Goal: Task Accomplishment & Management: Use online tool/utility

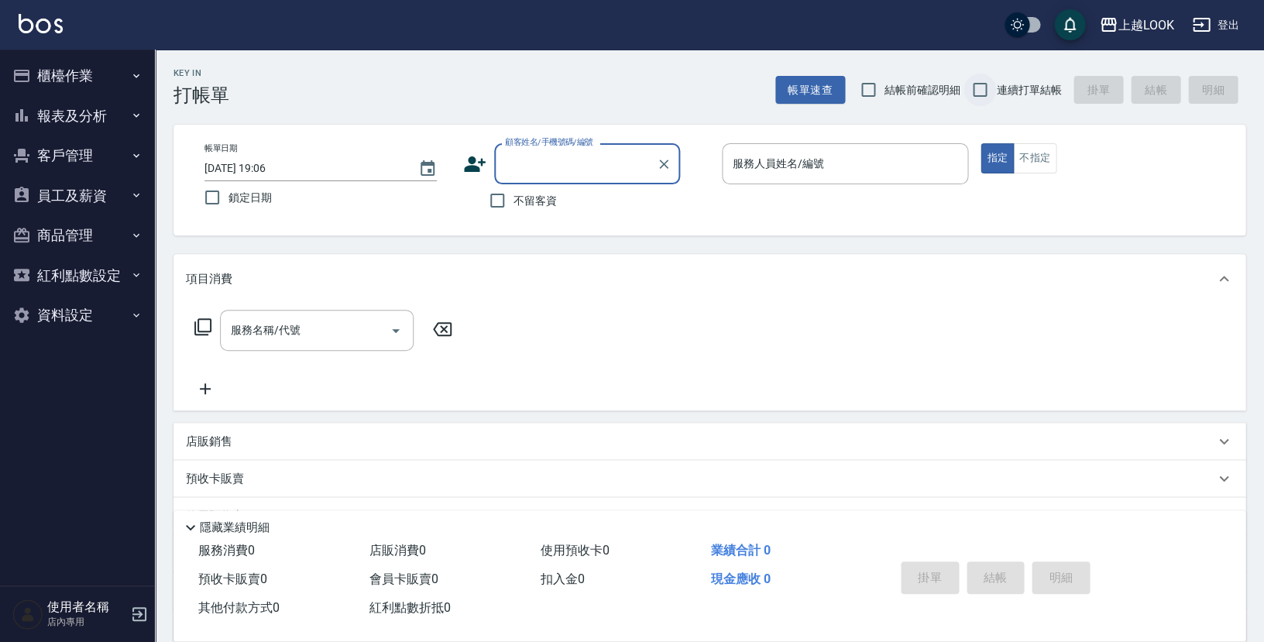
click at [982, 94] on input "連續打單結帳" at bounding box center [980, 90] width 33 height 33
checkbox input "true"
click at [500, 201] on input "不留客資" at bounding box center [497, 200] width 33 height 33
checkbox input "true"
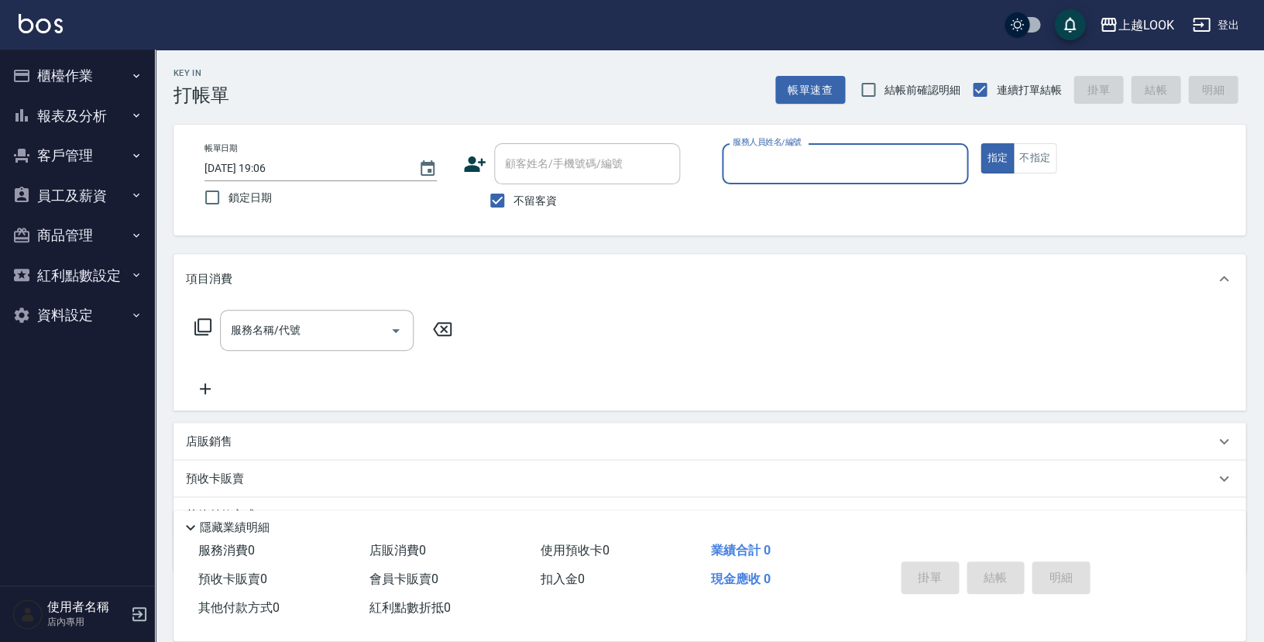
click at [806, 150] on input "服務人員姓名/編號" at bounding box center [845, 163] width 232 height 27
type input "[PERSON_NAME]-100"
type button "true"
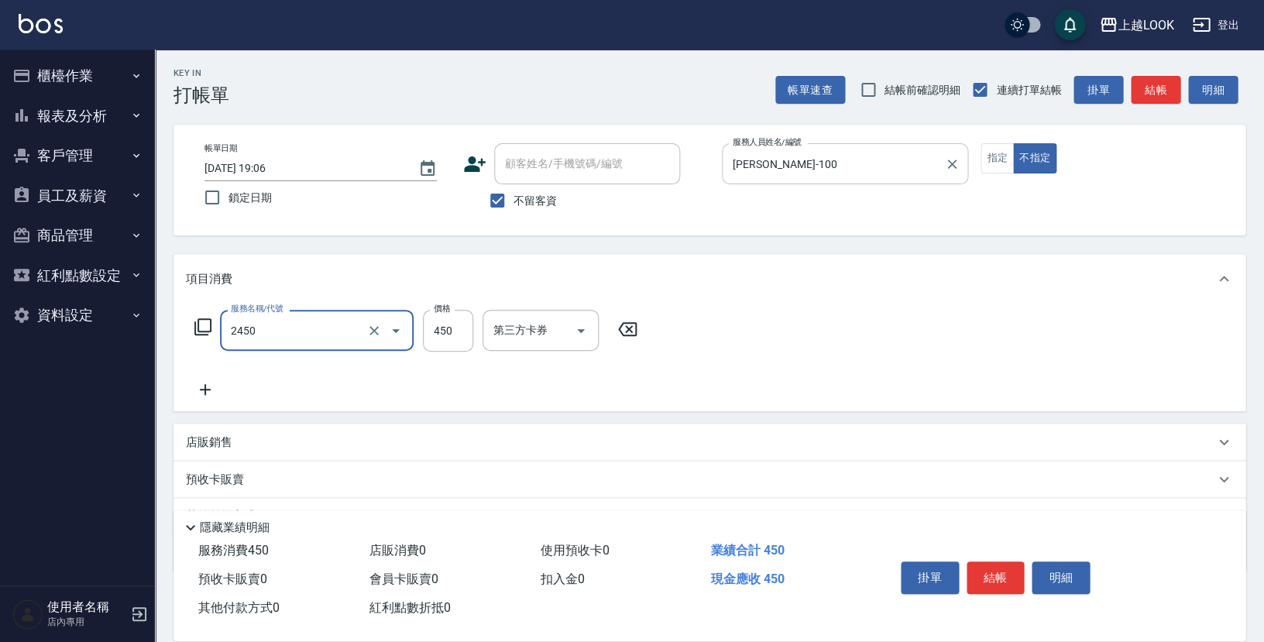
type input "C剪髮套餐(2450)"
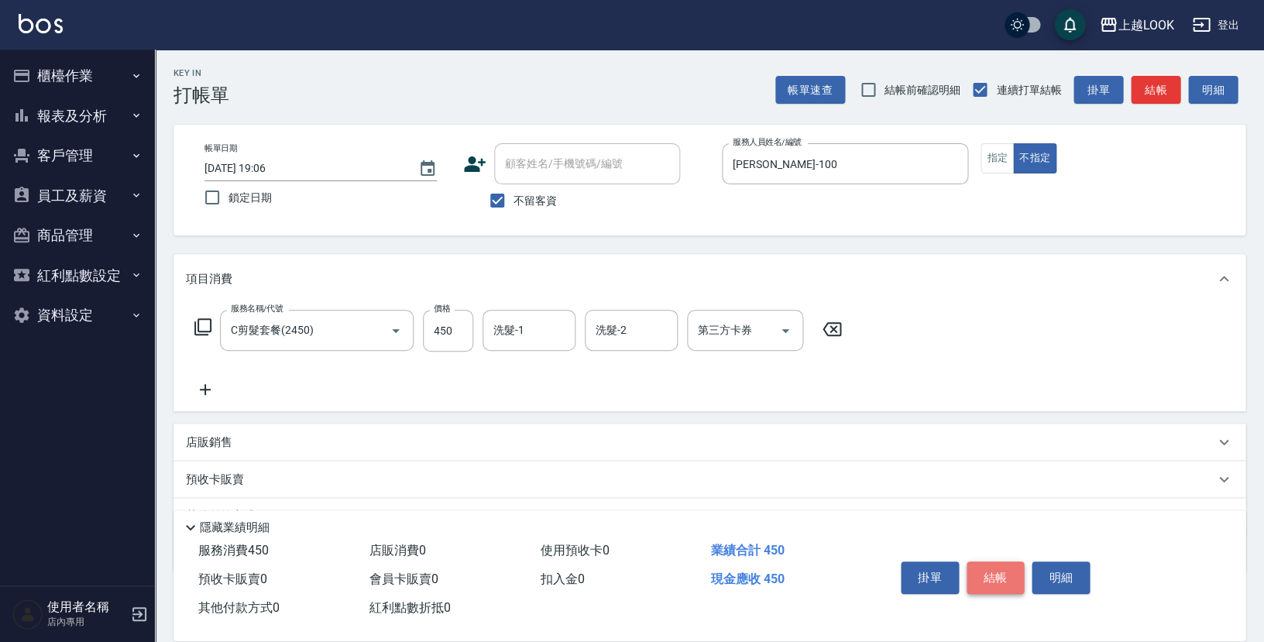
click at [999, 579] on button "結帳" at bounding box center [996, 578] width 58 height 33
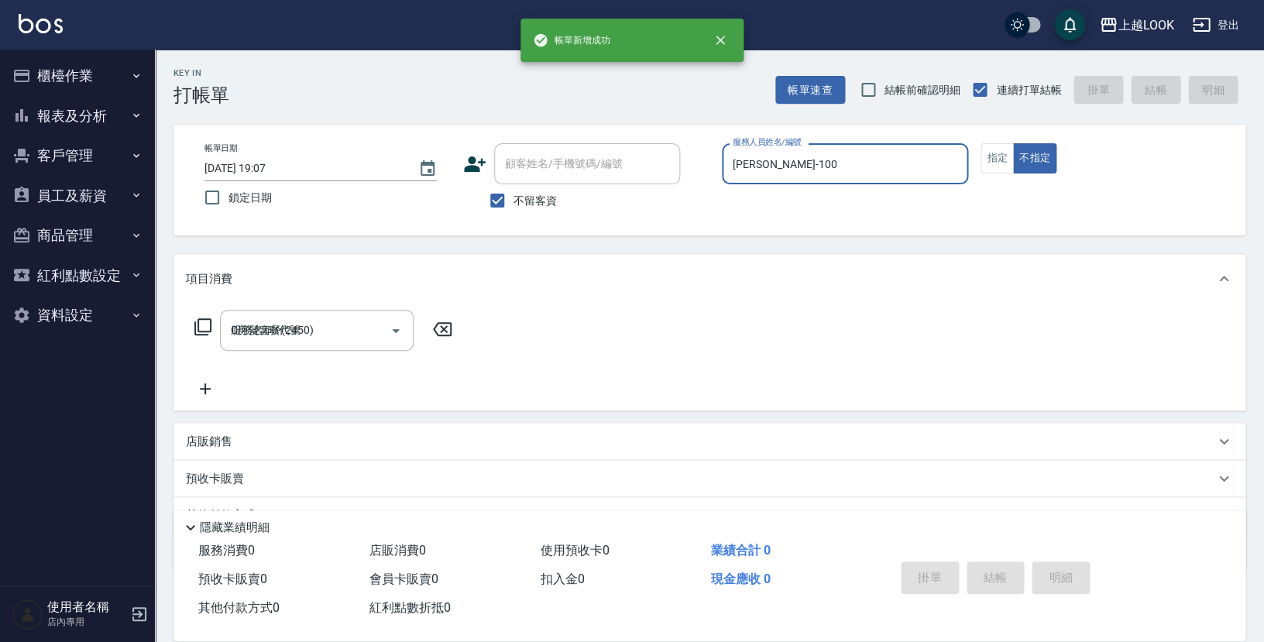
type input "[DATE] 19:07"
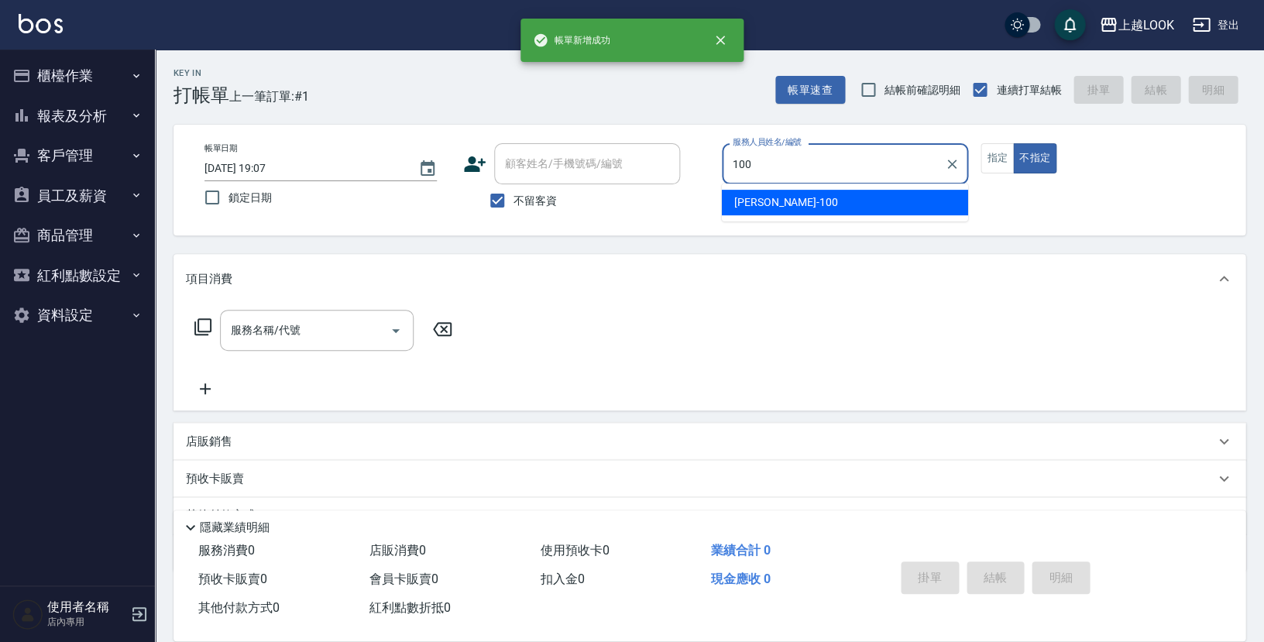
type input "[PERSON_NAME]-100"
type button "false"
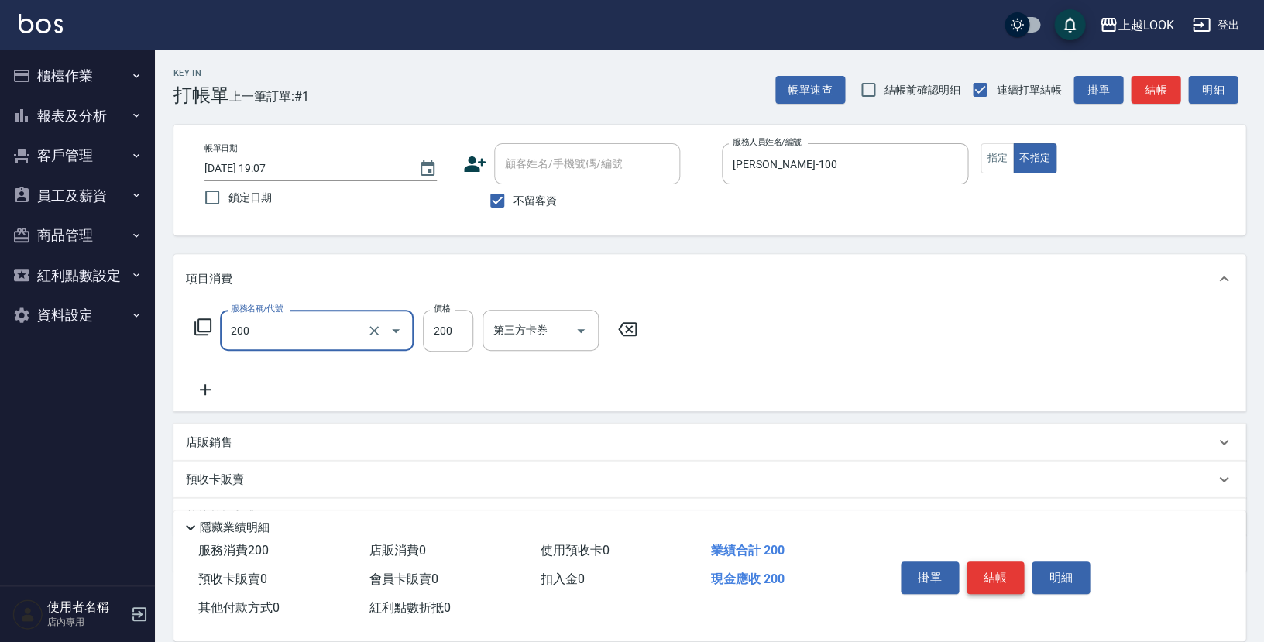
type input "剪髮(200)"
type input "250"
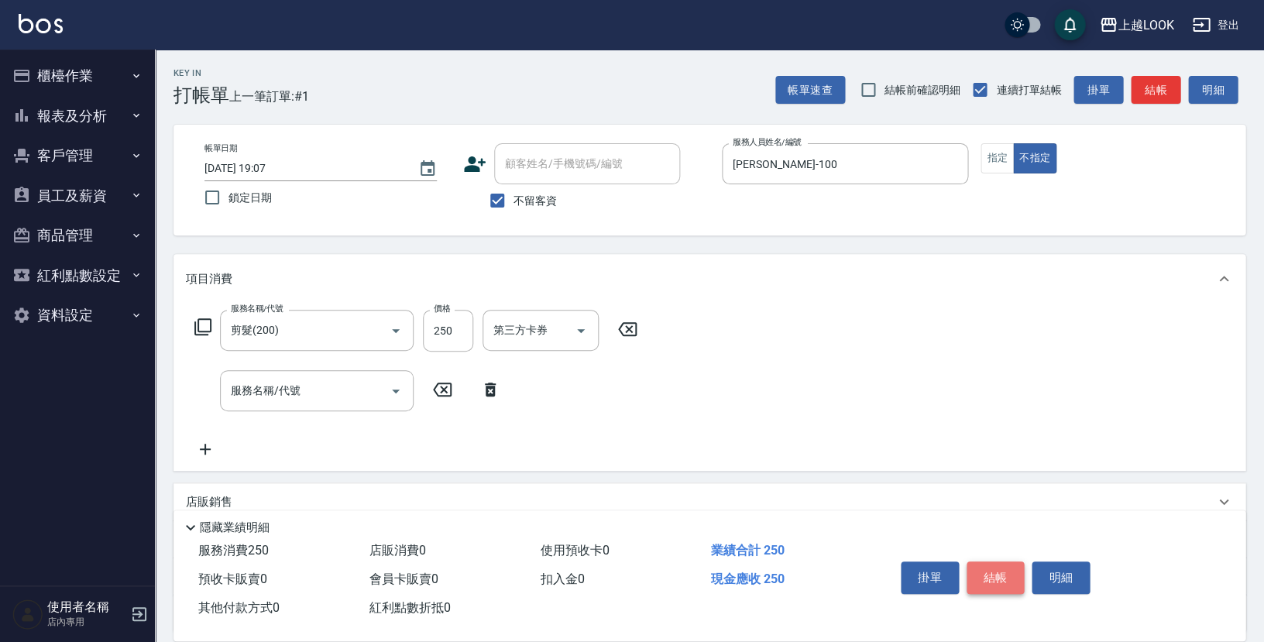
click at [1008, 581] on button "結帳" at bounding box center [996, 578] width 58 height 33
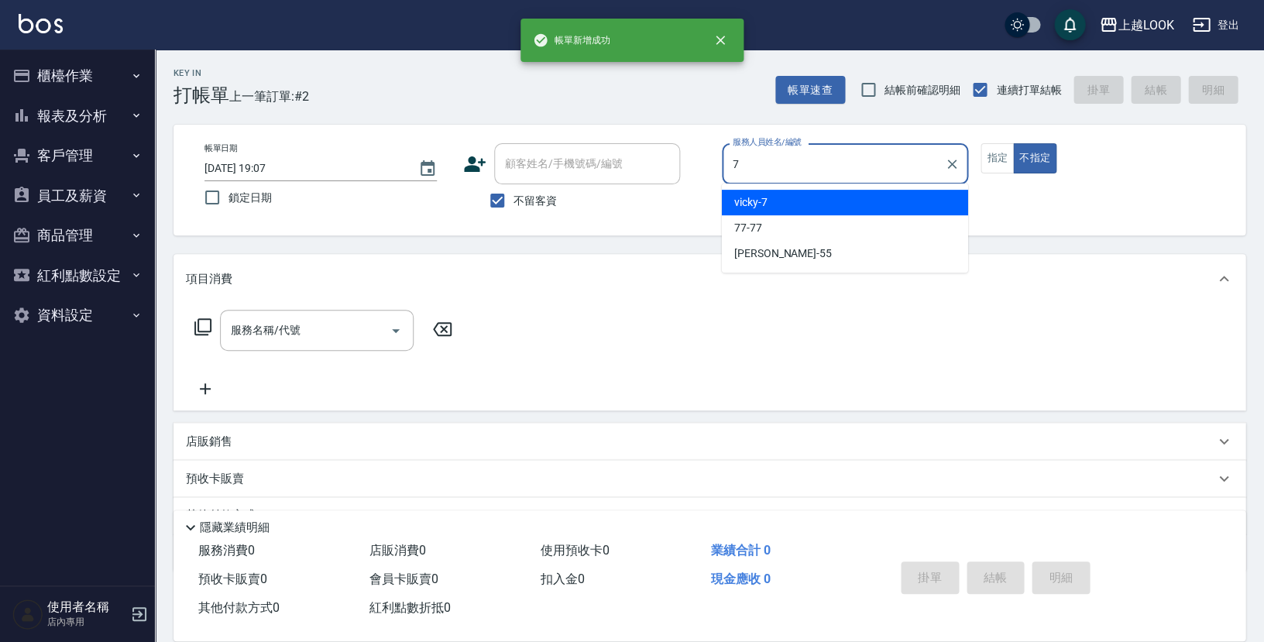
type input "vicky-7"
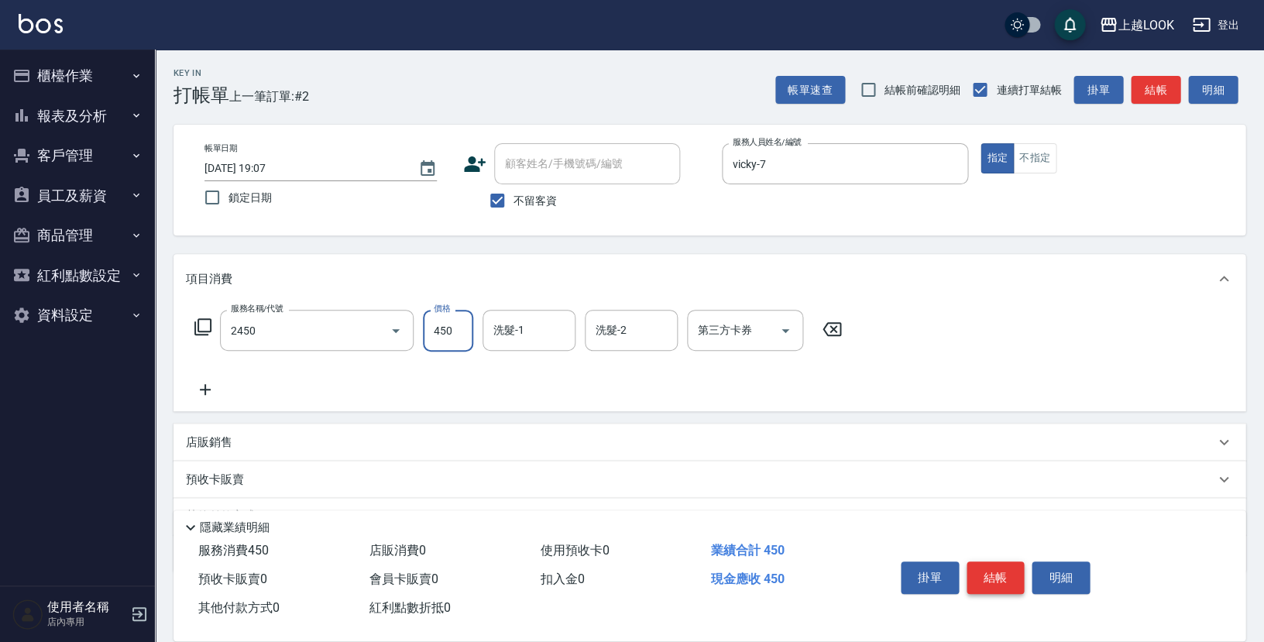
type input "C剪髮套餐(2450)"
type input "500"
type input "[PERSON_NAME]-93"
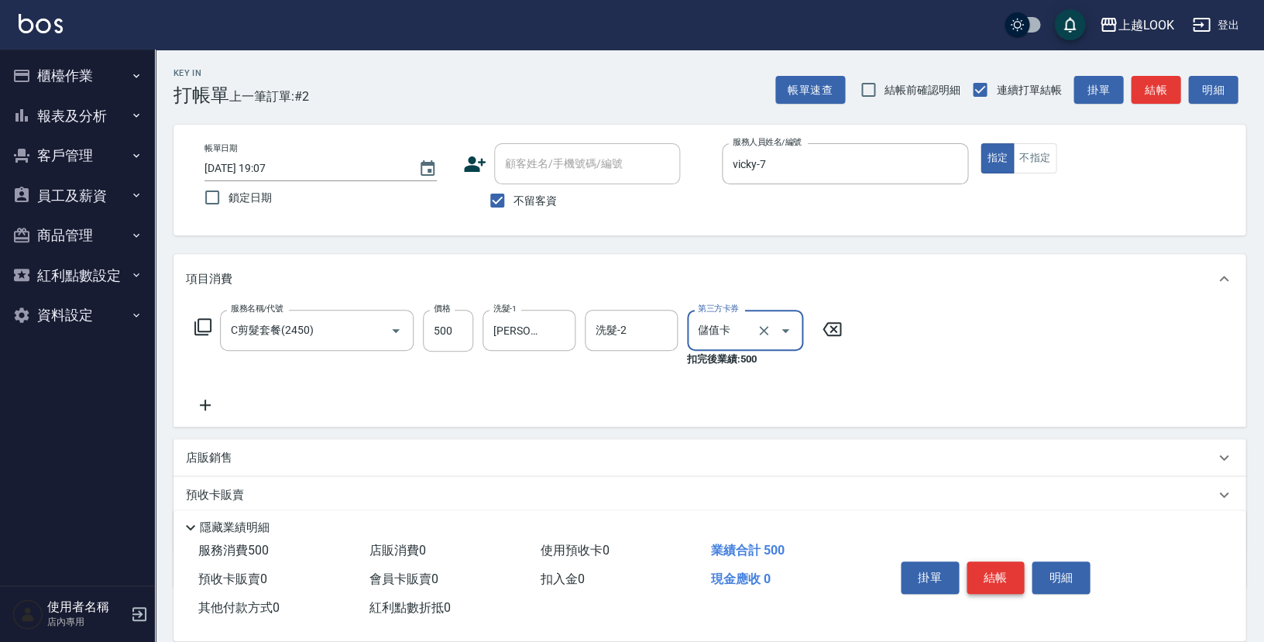
type input "儲值卡"
click at [1010, 583] on button "結帳" at bounding box center [996, 578] width 58 height 33
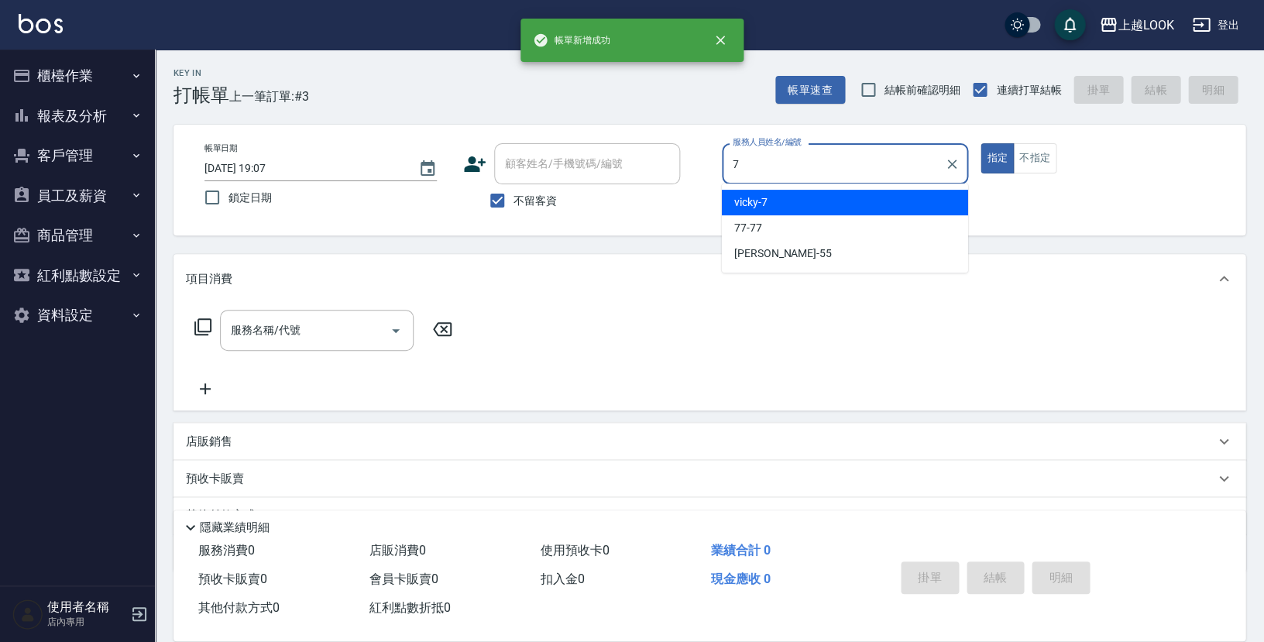
type input "vicky-7"
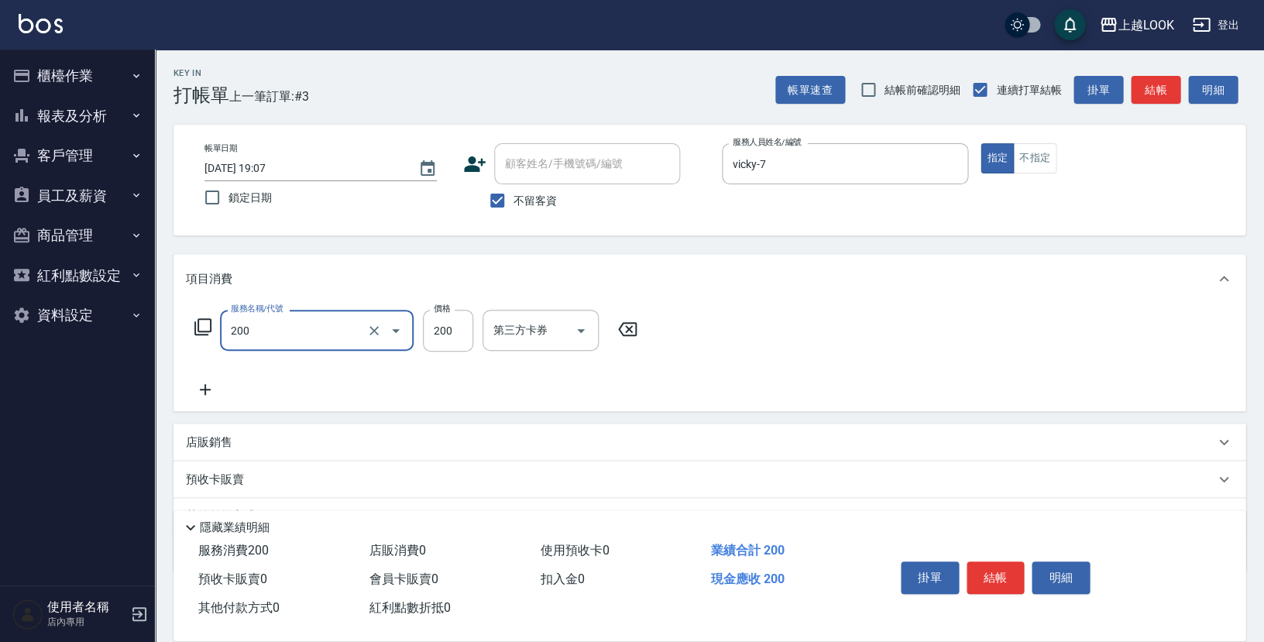
type input "剪髮(200)"
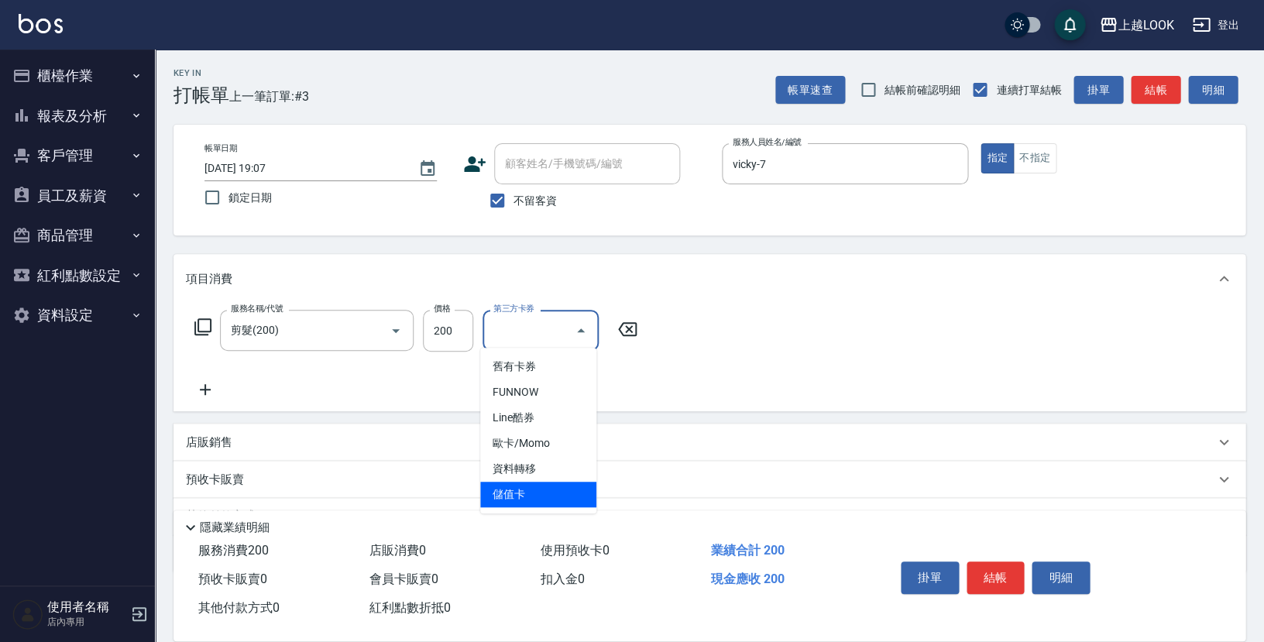
type input "儲值卡"
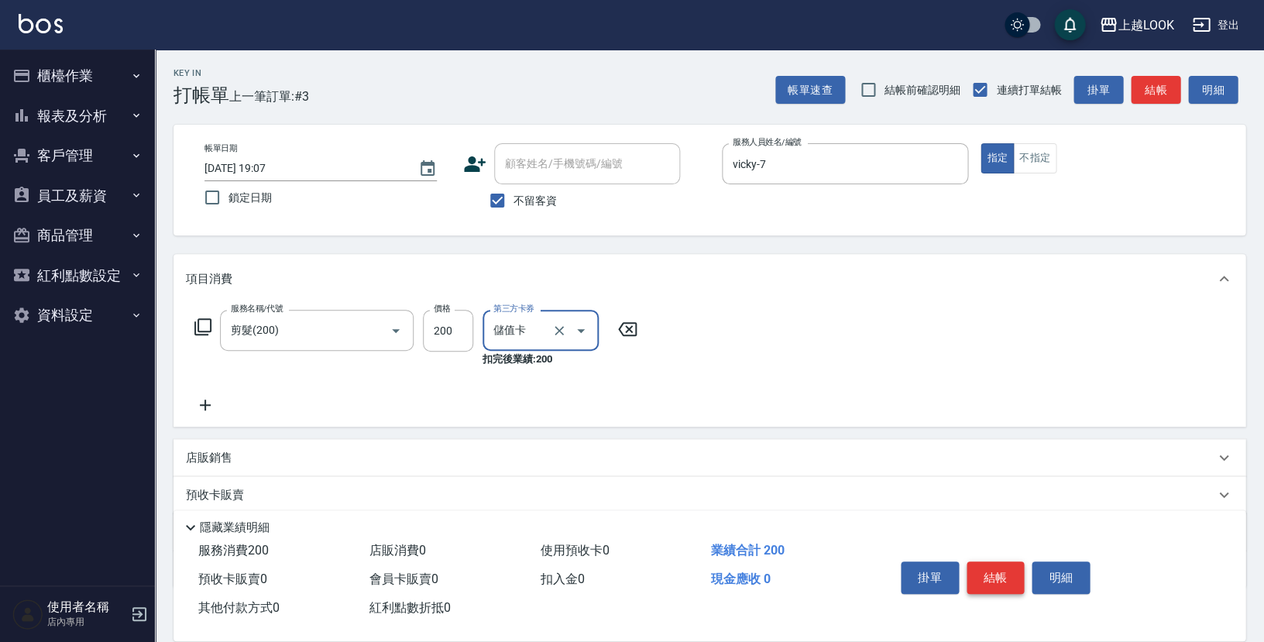
click at [999, 568] on button "結帳" at bounding box center [996, 578] width 58 height 33
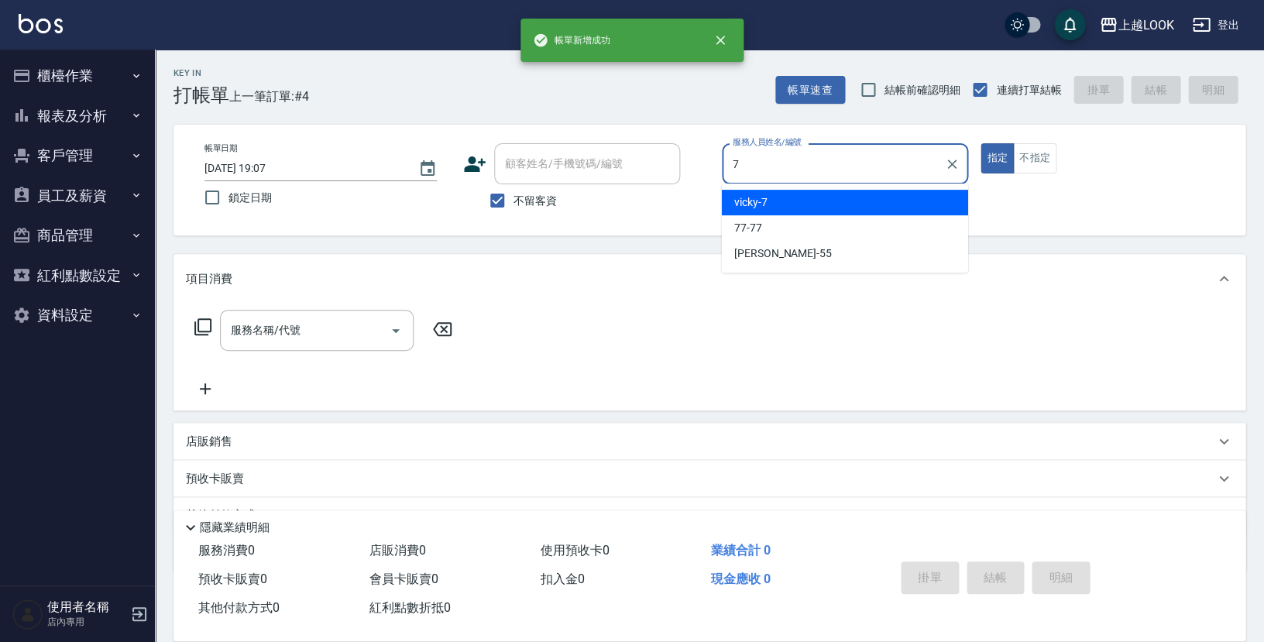
type input "vicky-7"
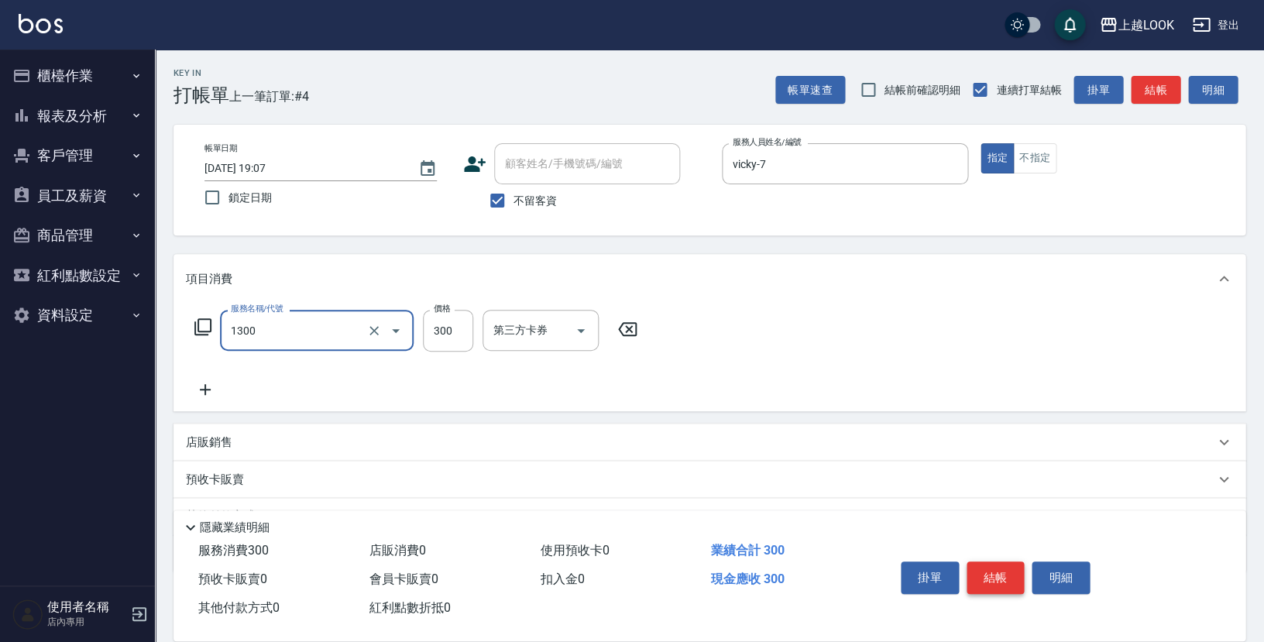
type input "一般洗髮(1300)"
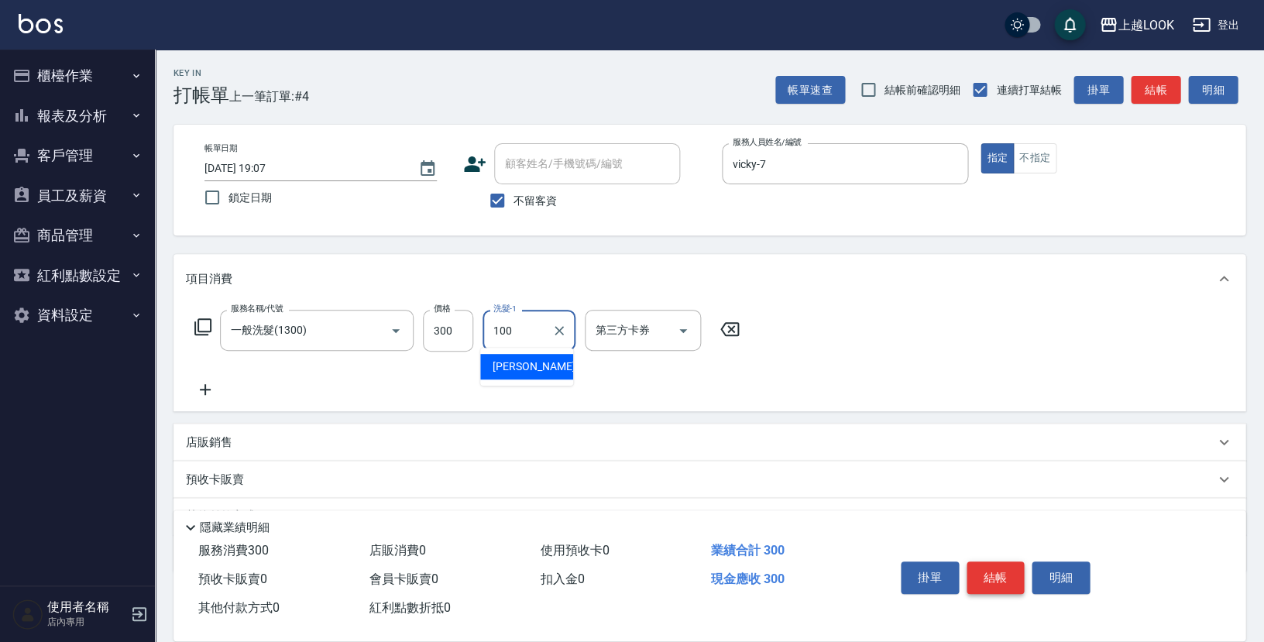
type input "[PERSON_NAME]-100"
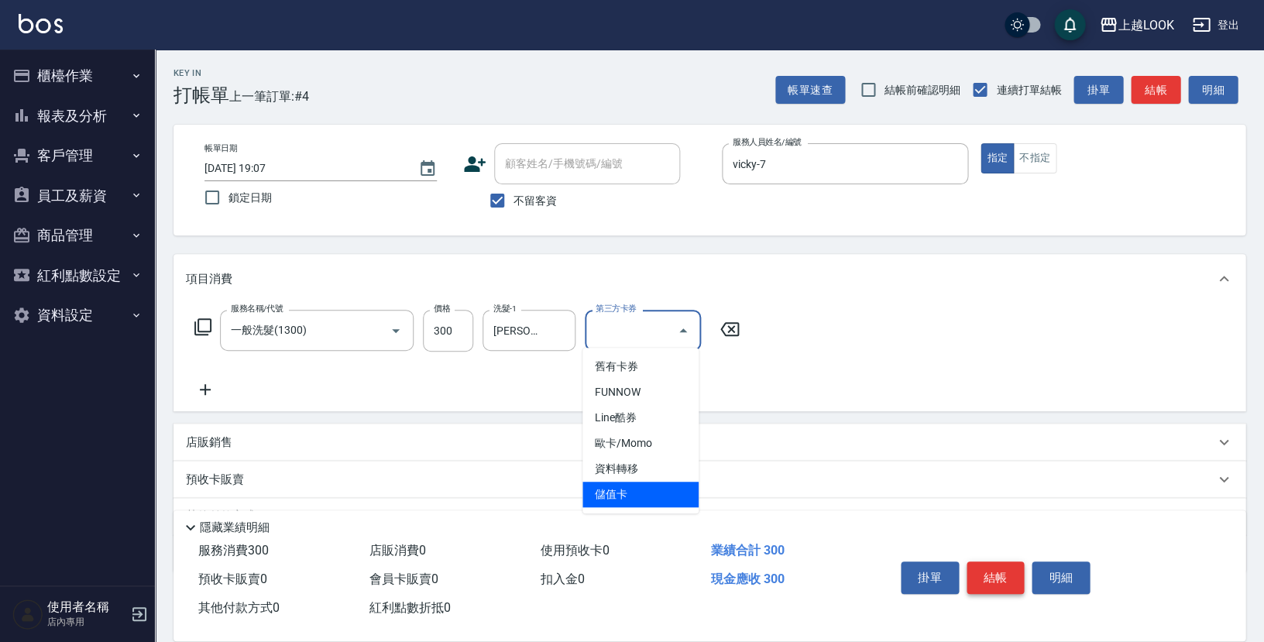
type input "儲值卡"
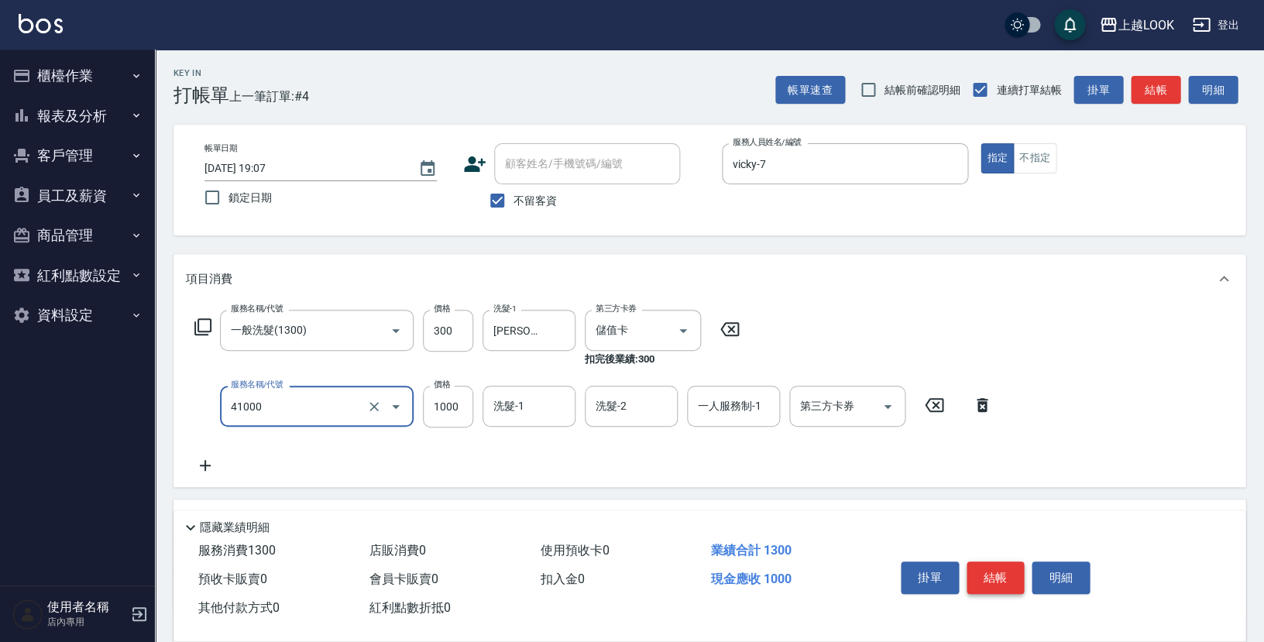
type input "酵素 & 鏡面(41000)"
type input "1116"
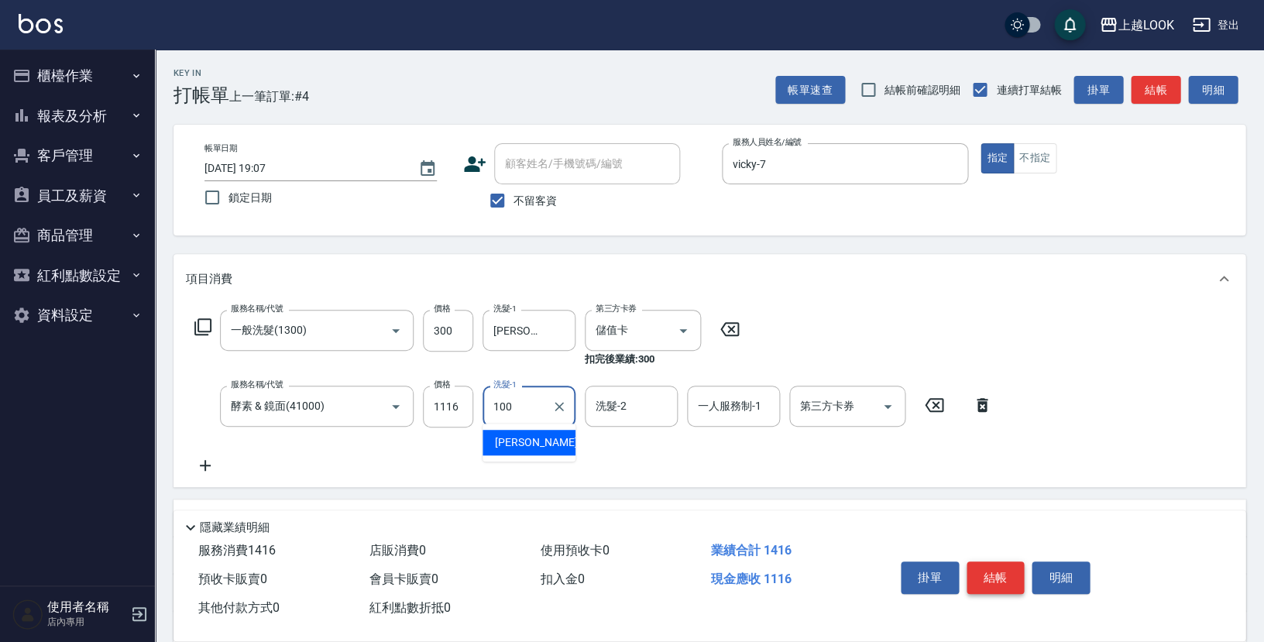
type input "[PERSON_NAME]-100"
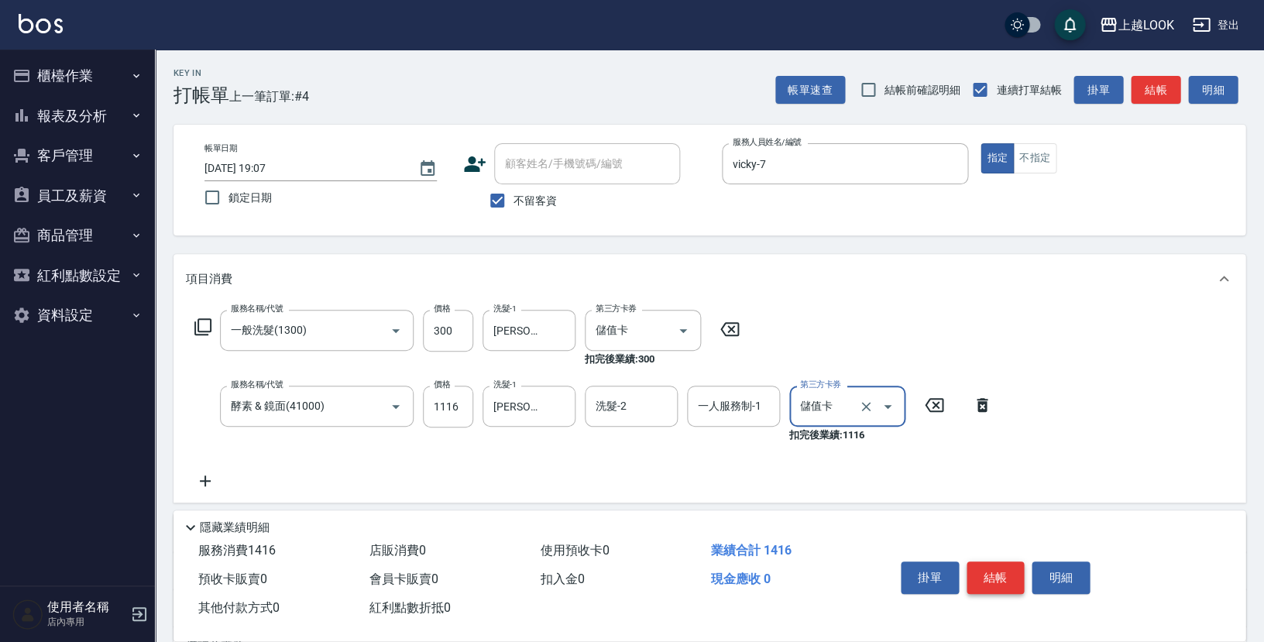
type input "儲值卡"
click at [1009, 568] on button "結帳" at bounding box center [996, 578] width 58 height 33
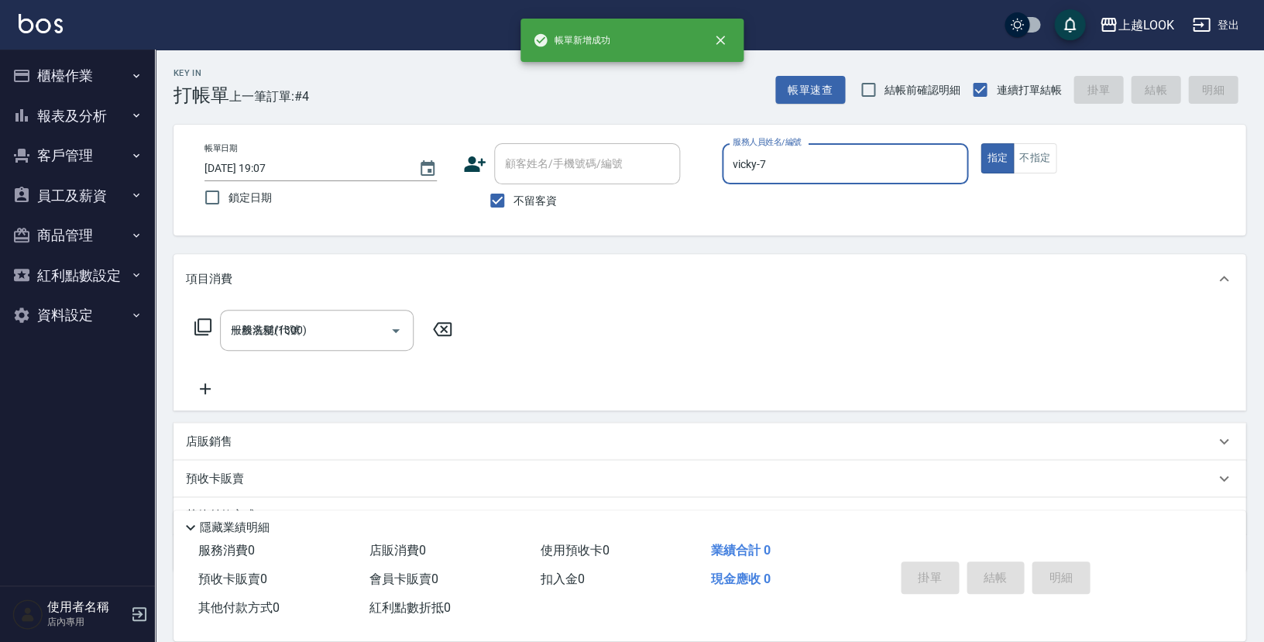
type input "[DATE] 19:08"
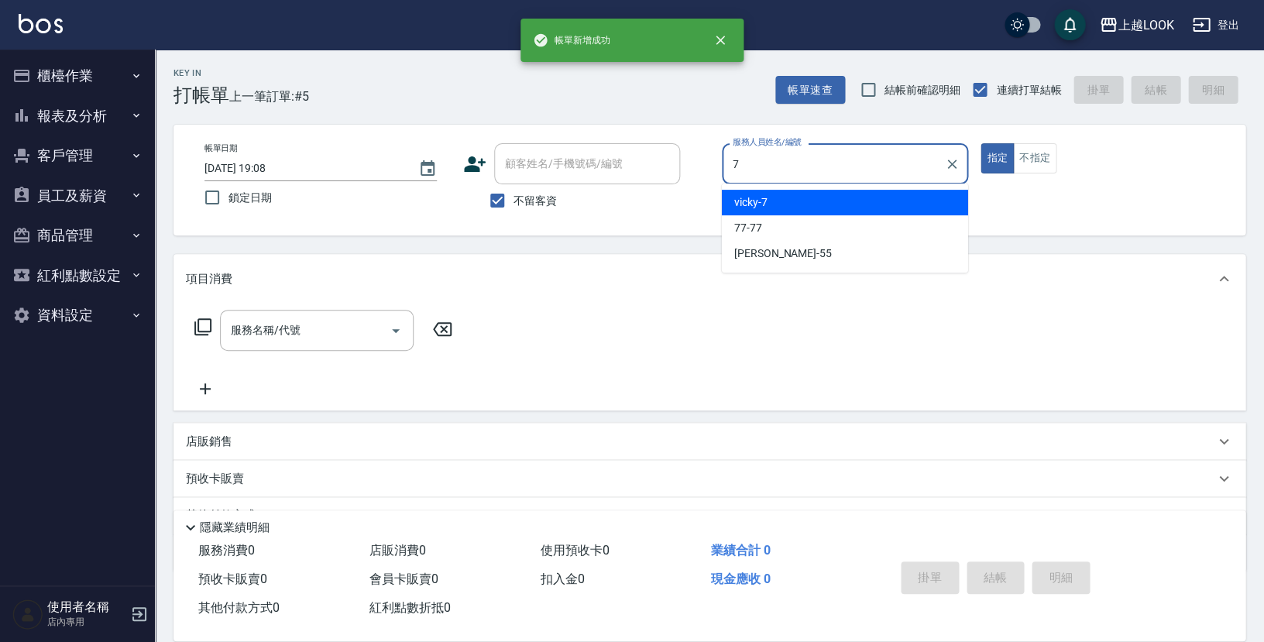
type input "vicky-7"
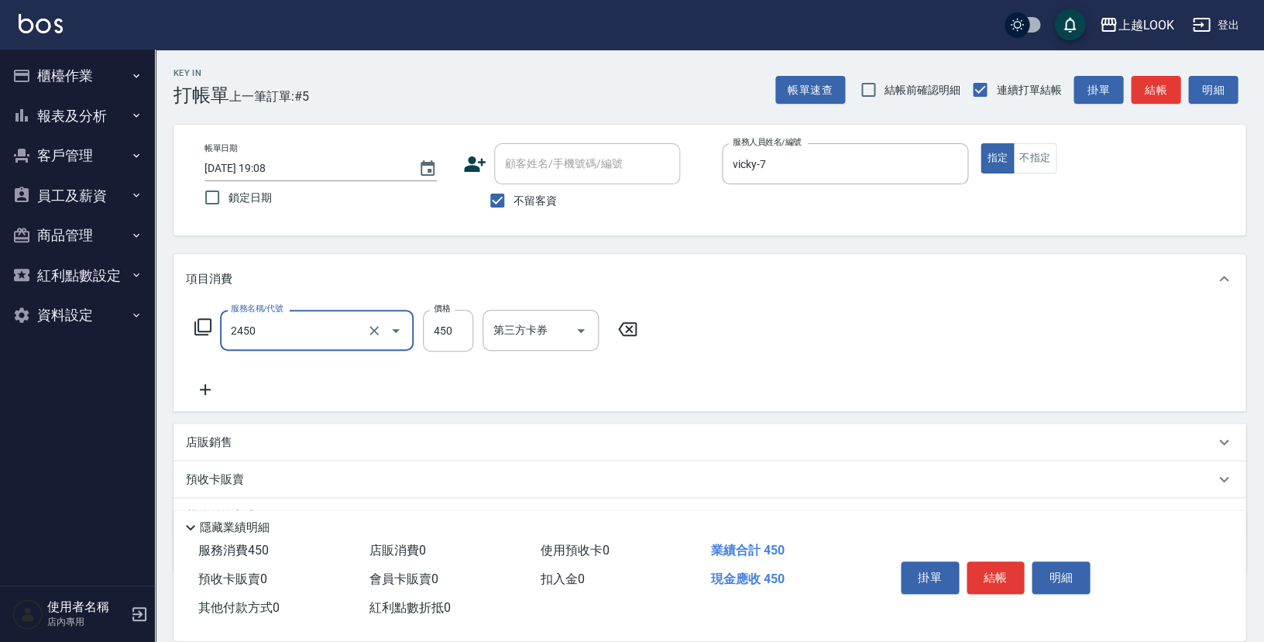
type input "C剪髮套餐(2450)"
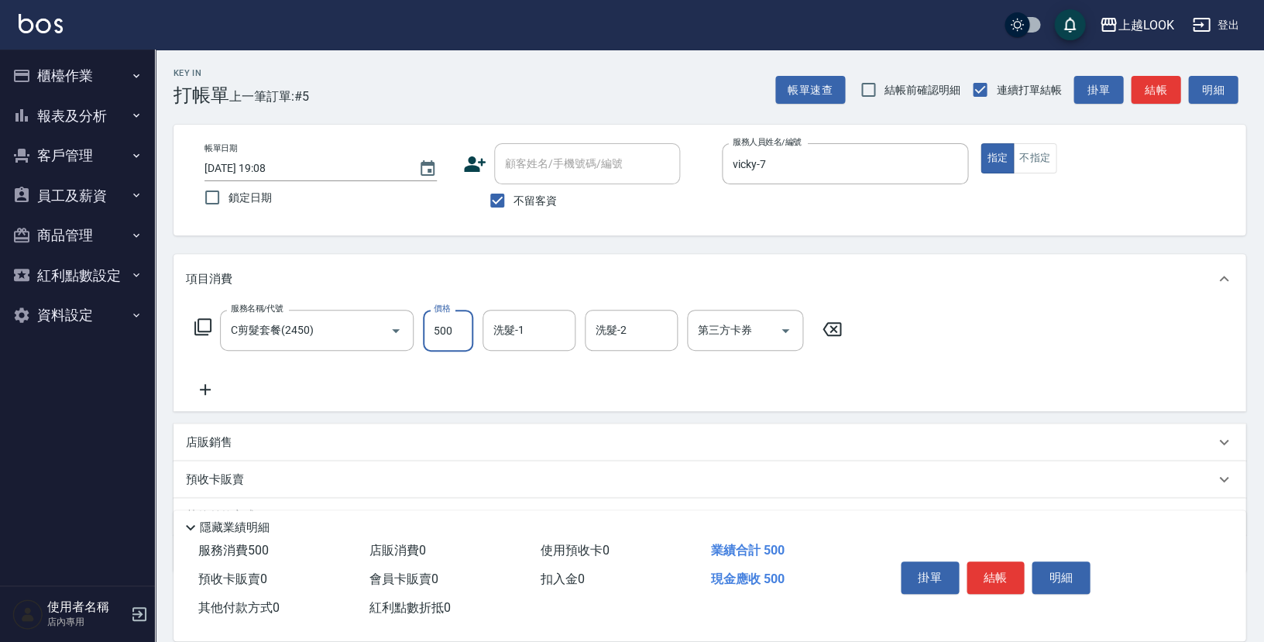
type input "500"
click at [1015, 562] on button "結帳" at bounding box center [996, 578] width 58 height 33
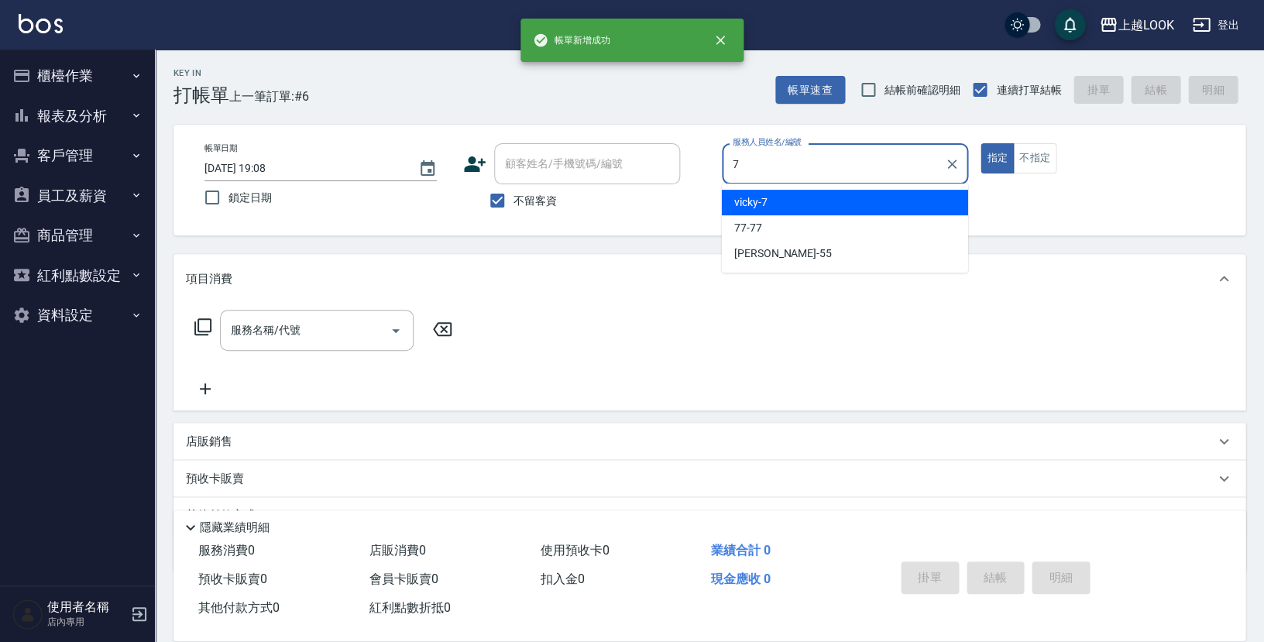
type input "vicky-7"
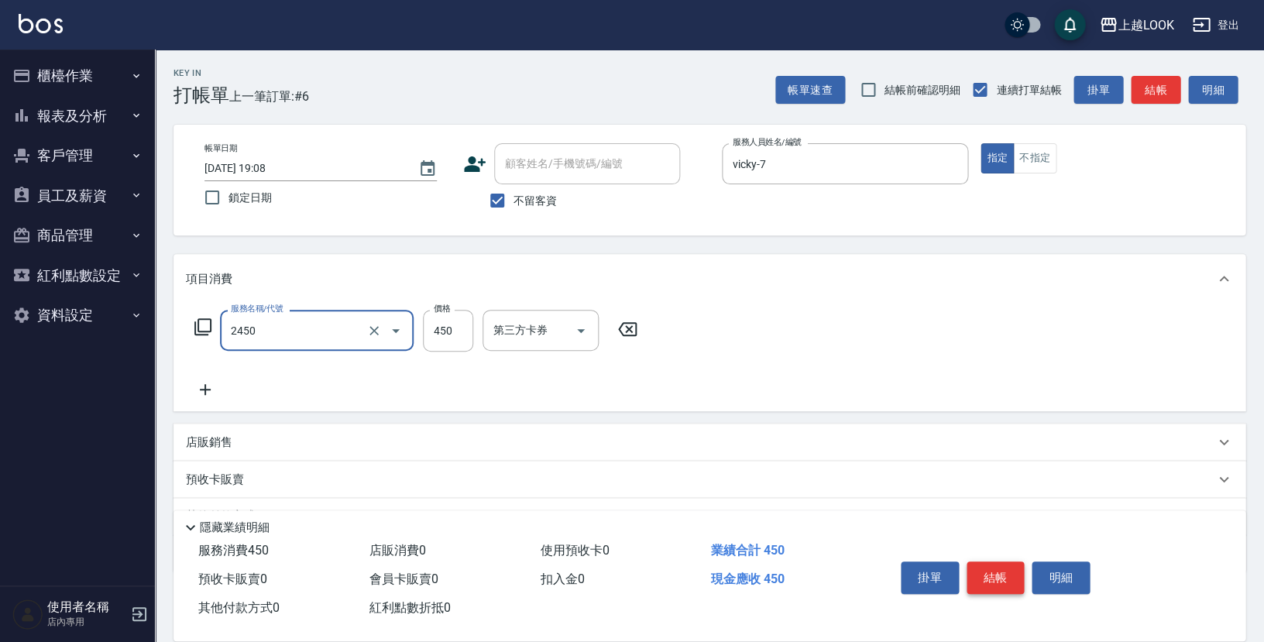
type input "C剪髮套餐(2450)"
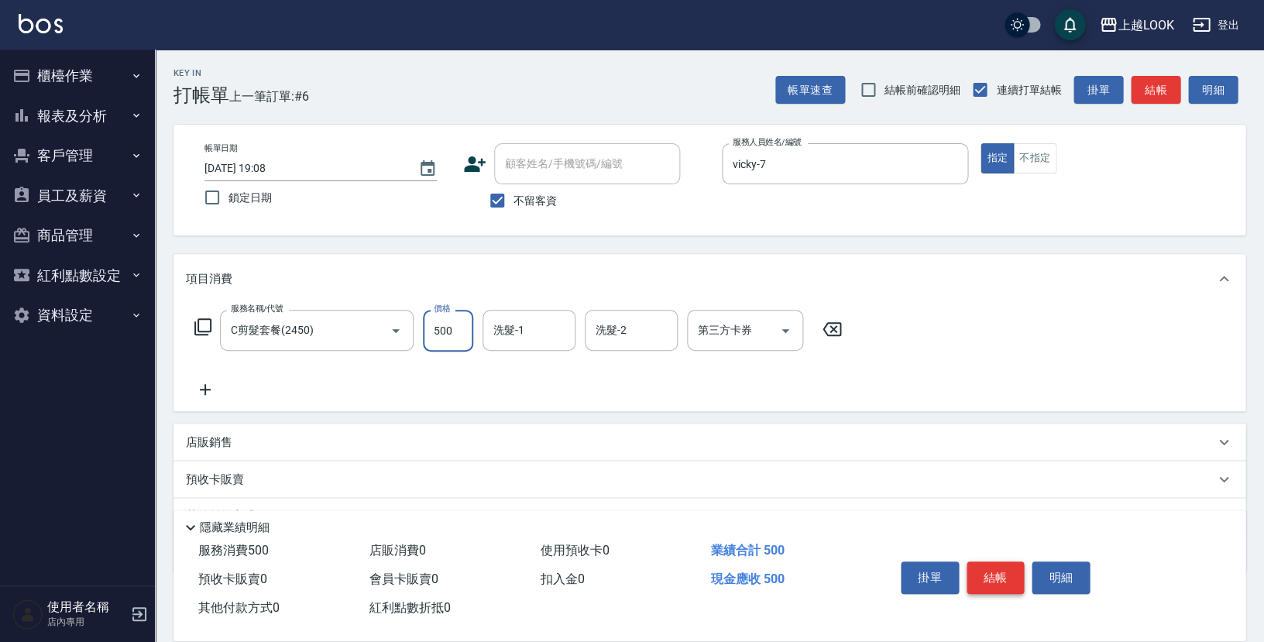
type input "500"
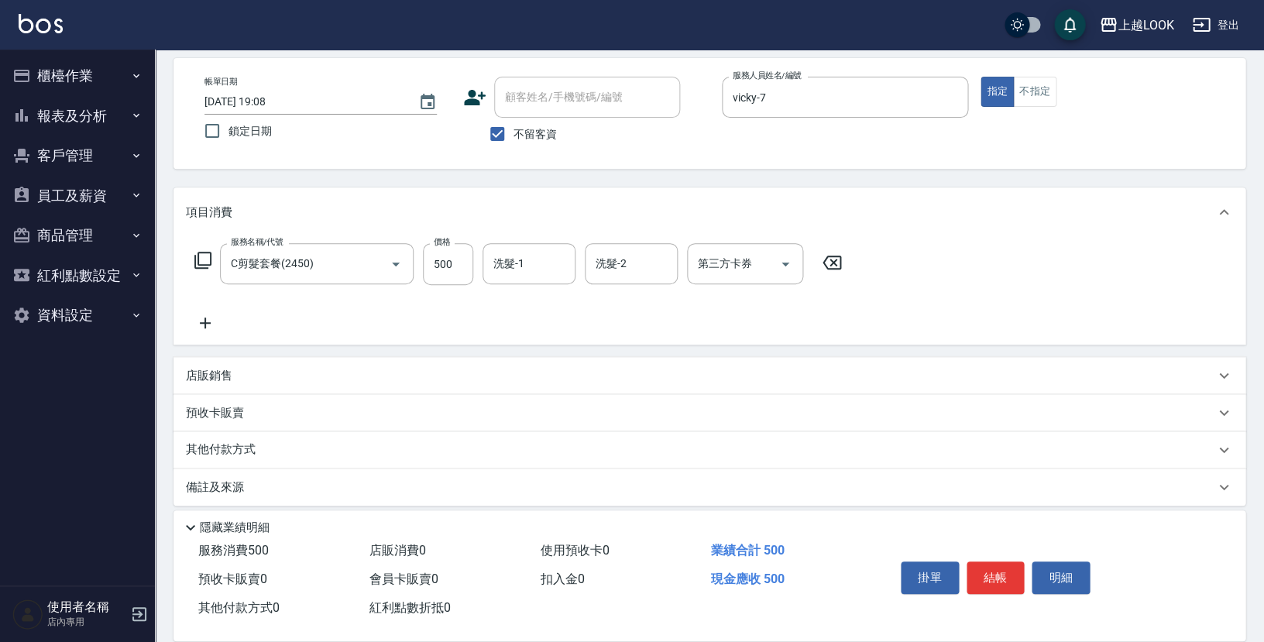
click at [208, 368] on p "店販銷售" at bounding box center [209, 376] width 46 height 16
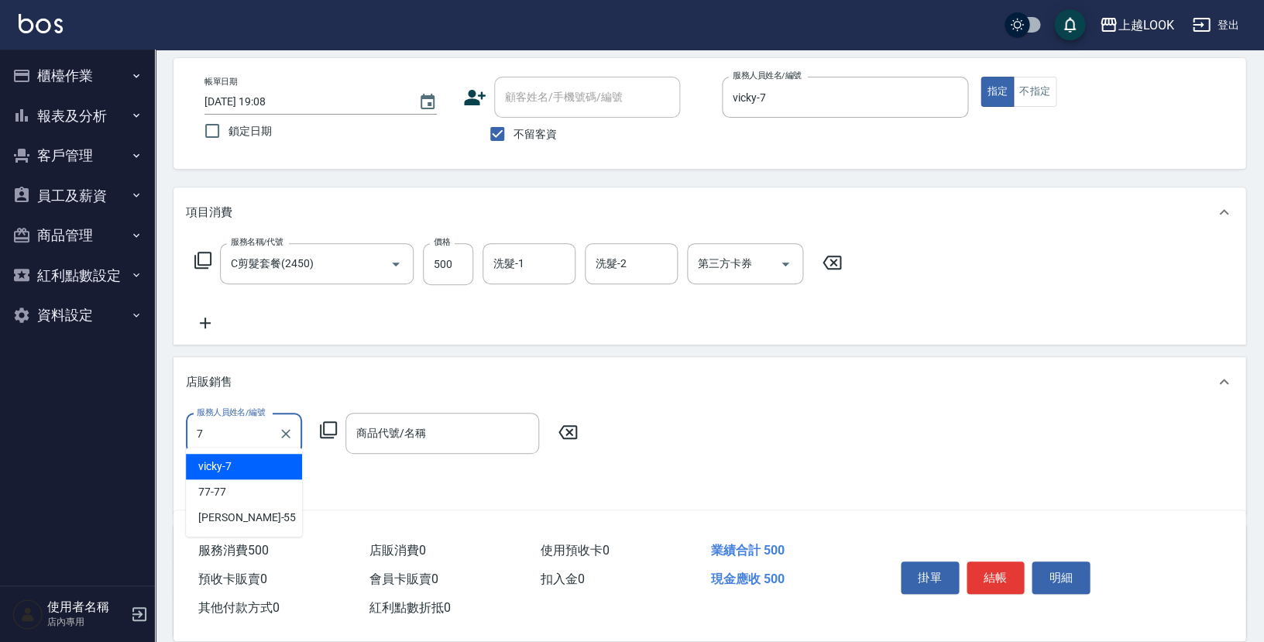
type input "vicky-7"
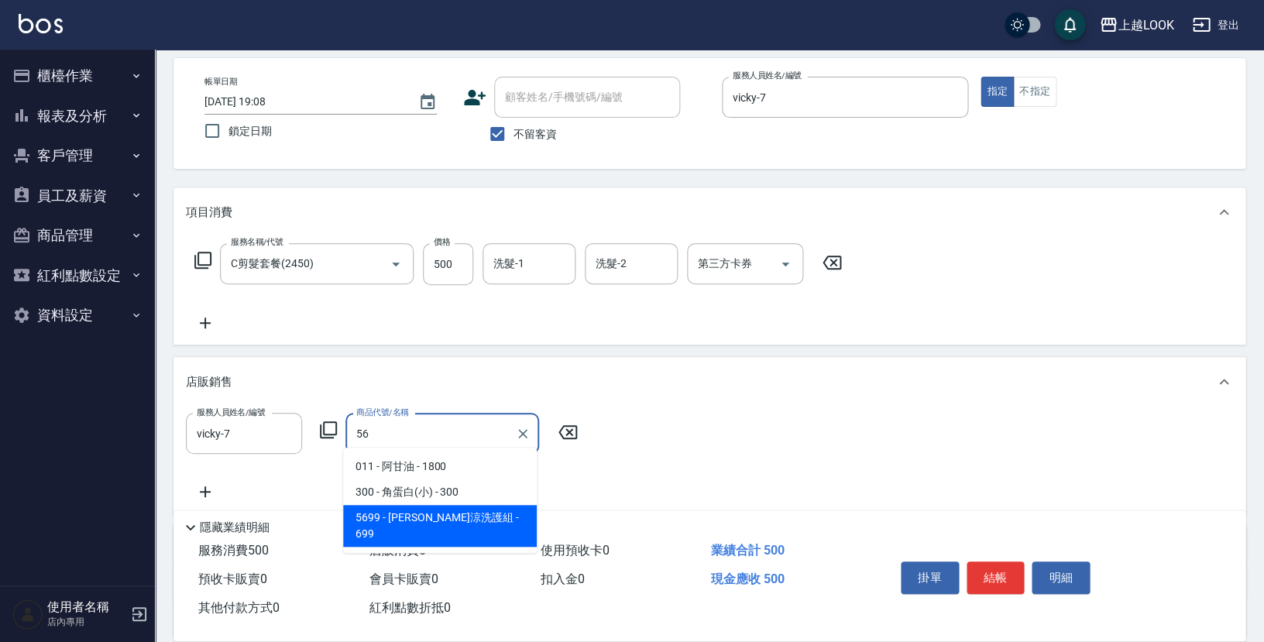
type input "5"
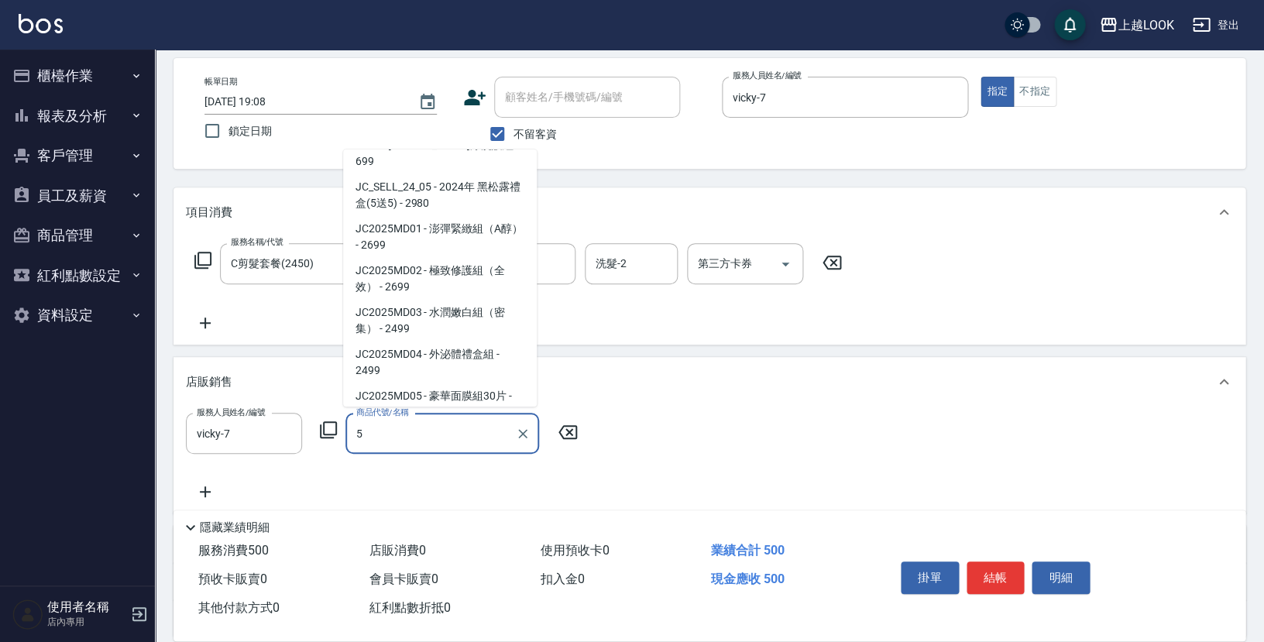
scroll to position [6, 0]
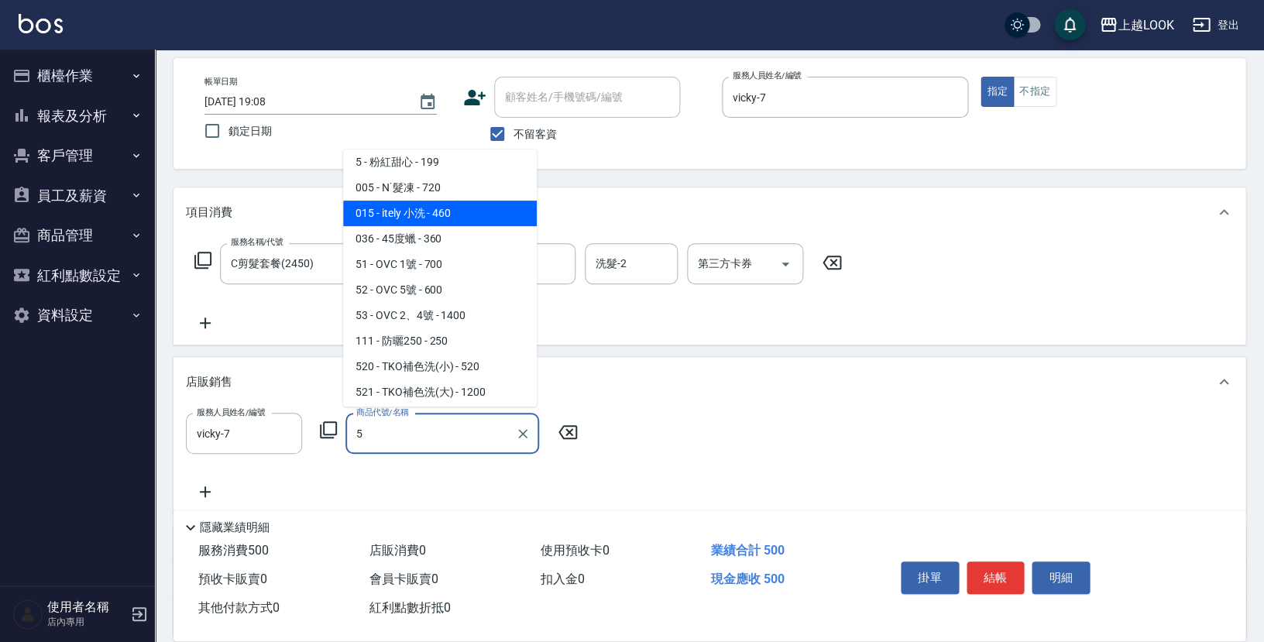
type input "itely 小洗"
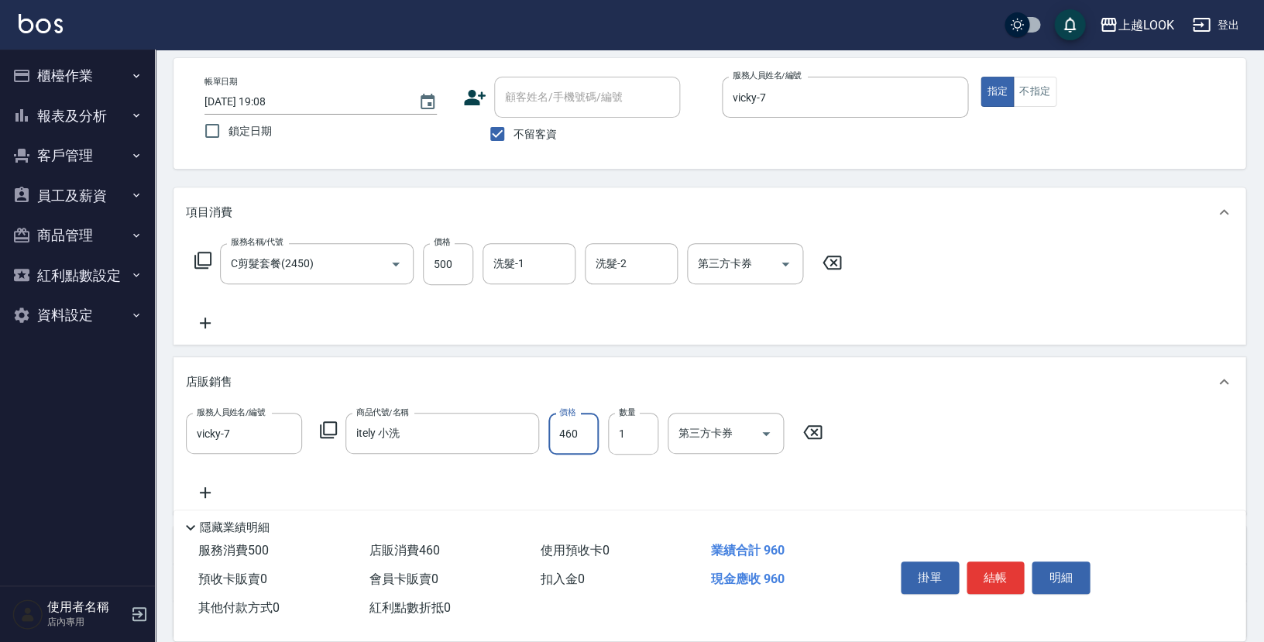
type input "0"
click at [459, 433] on input "itely 小洗" at bounding box center [430, 433] width 156 height 27
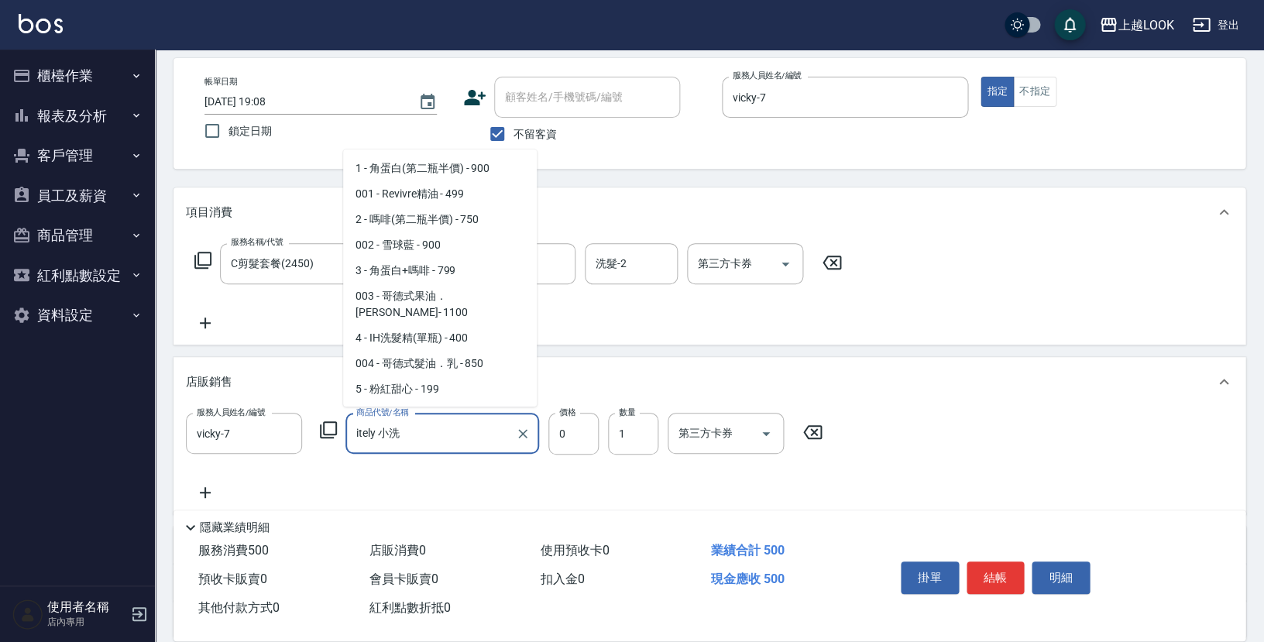
scroll to position [335, 0]
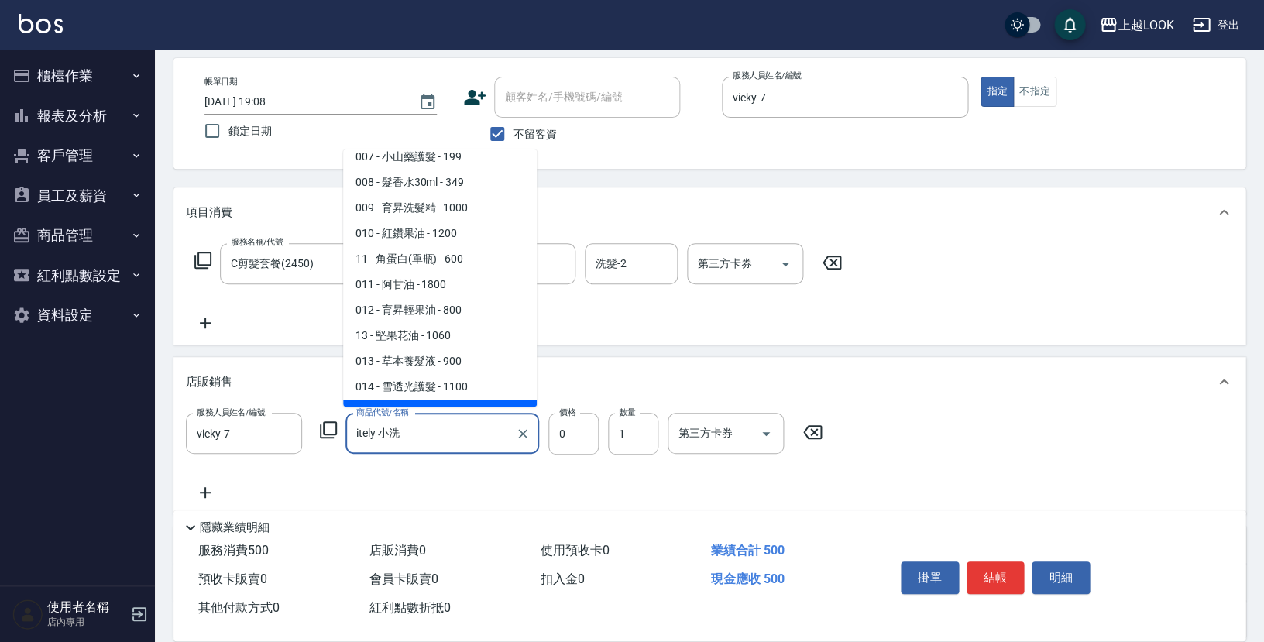
click at [459, 433] on input "itely 小洗" at bounding box center [430, 433] width 156 height 27
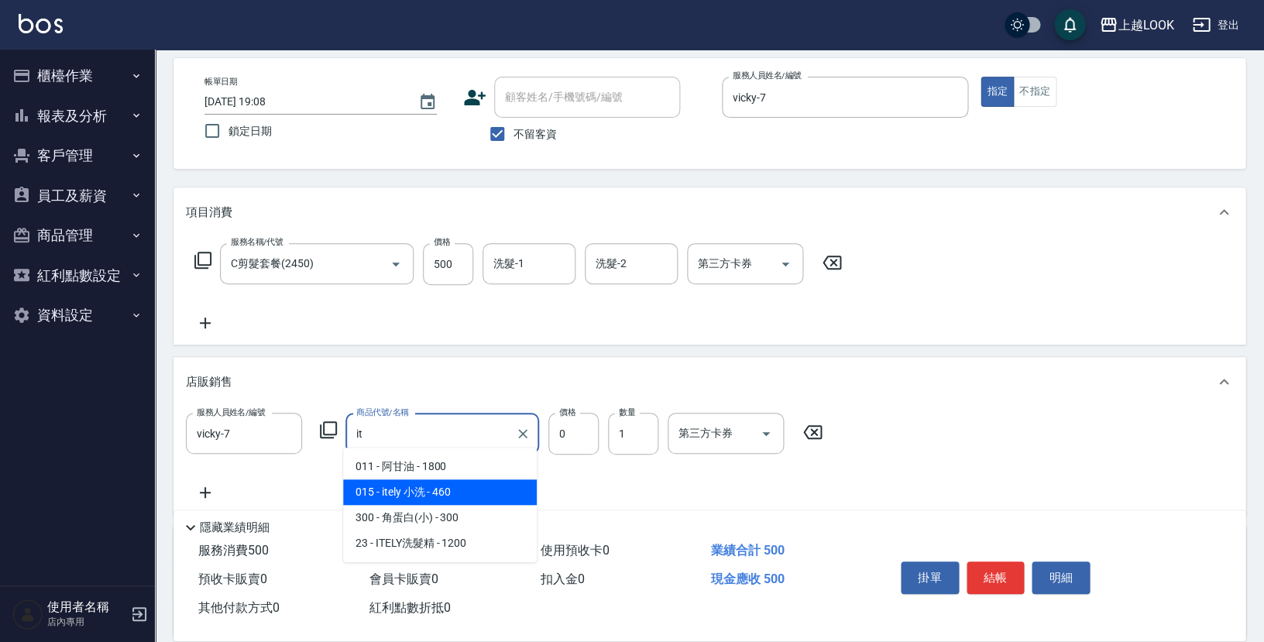
type input "i"
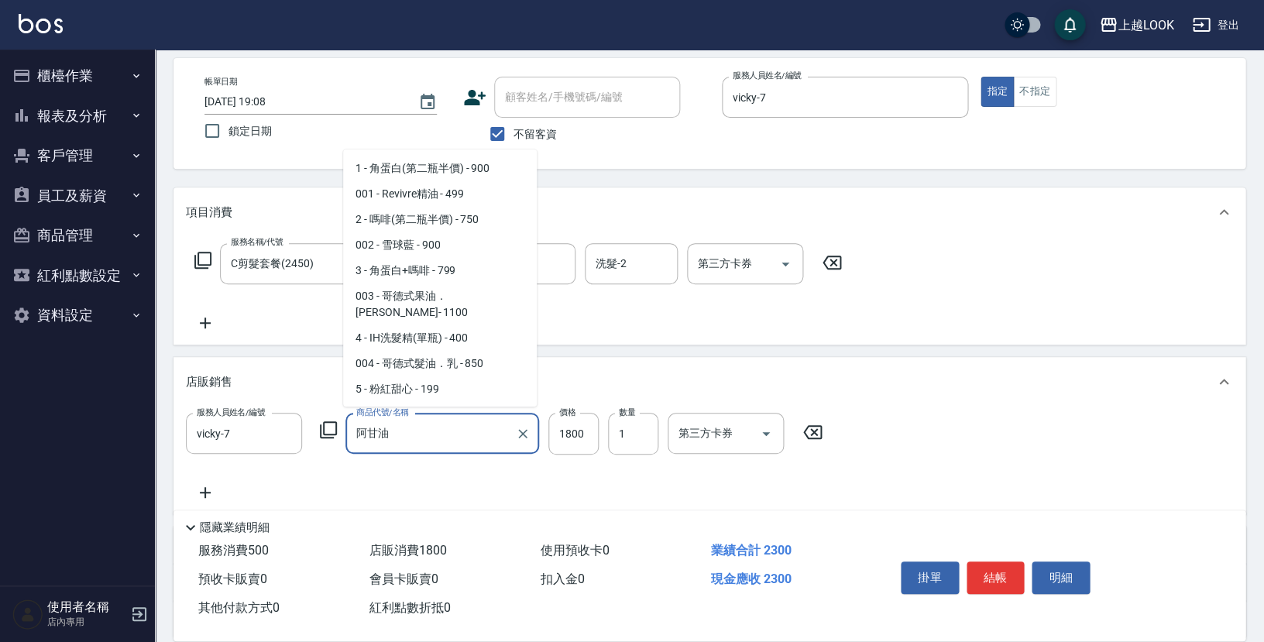
scroll to position [208, 0]
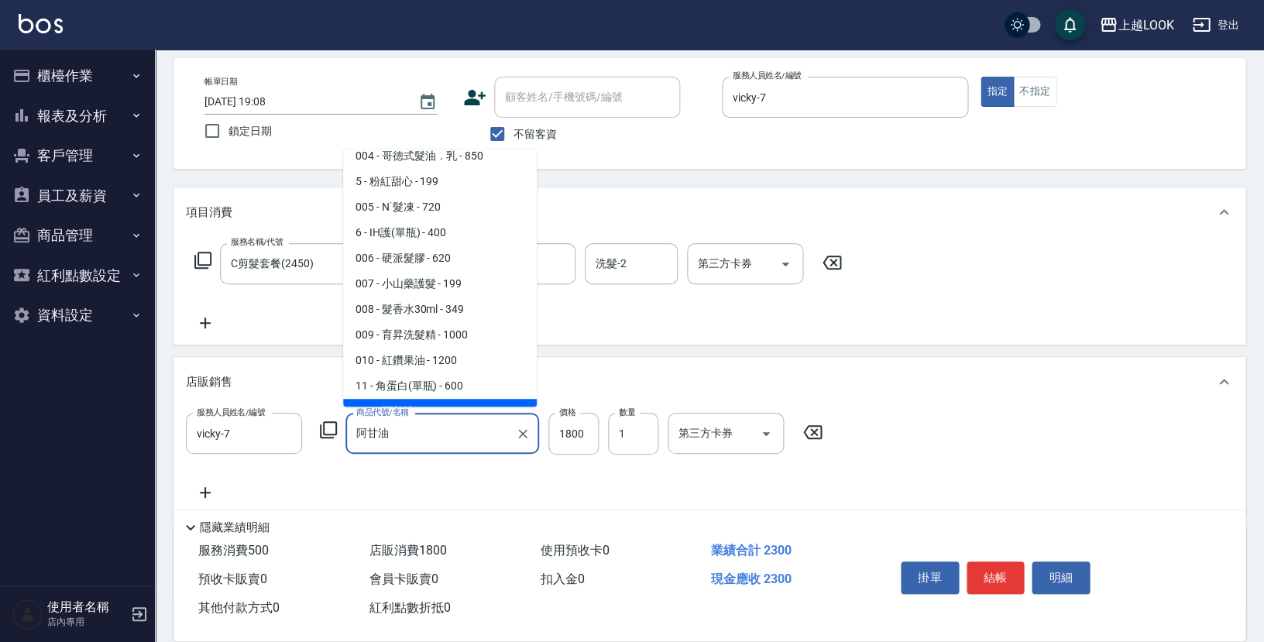
drag, startPoint x: 442, startPoint y: 420, endPoint x: 334, endPoint y: 433, distance: 108.5
click at [334, 435] on div "服務人員姓名/編號 vicky-7 服務人員姓名/編號 商品代號/名稱 阿甘油 商品代號/名稱 價格 1800 價格 數量 1 數量 第三方卡券 第三方卡券" at bounding box center [509, 434] width 646 height 42
drag, startPoint x: 382, startPoint y: 428, endPoint x: 402, endPoint y: 427, distance: 20.2
click at [402, 427] on input "阿甘油" at bounding box center [430, 433] width 156 height 27
drag, startPoint x: 396, startPoint y: 425, endPoint x: 332, endPoint y: 430, distance: 63.8
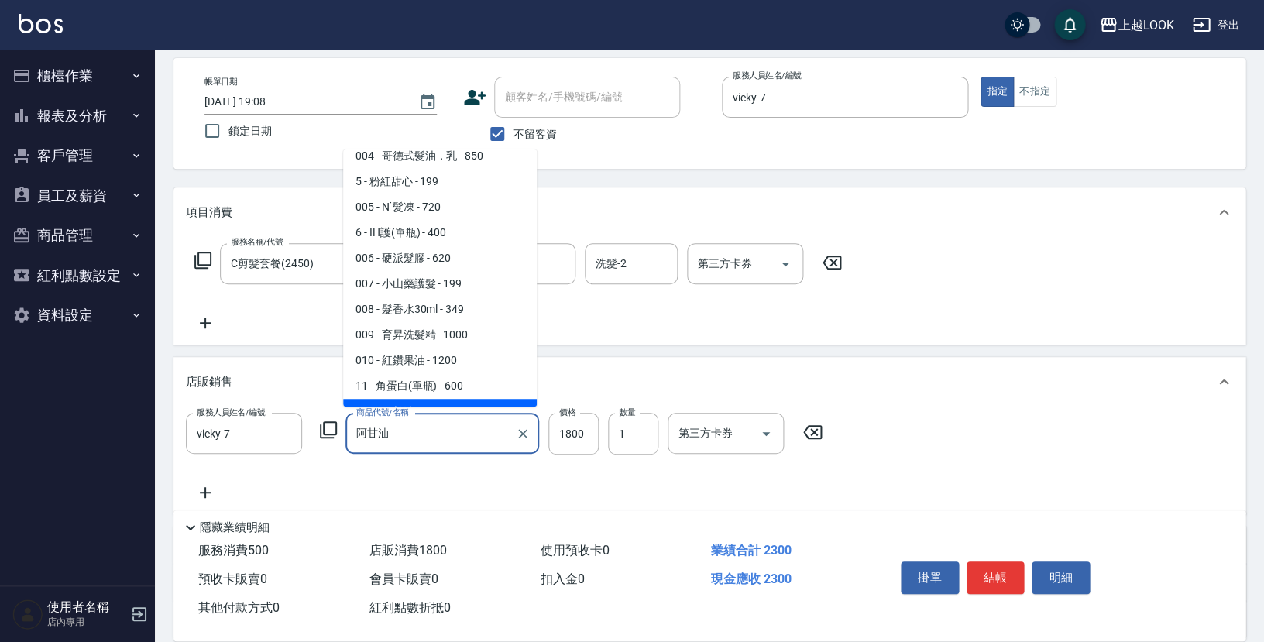
click at [332, 430] on div "服務人員姓名/編號 vicky-7 服務人員姓名/編號 商品代號/名稱 阿甘油 商品代號/名稱 價格 1800 價格 數量 1 數量 第三方卡券 第三方卡券" at bounding box center [509, 434] width 646 height 42
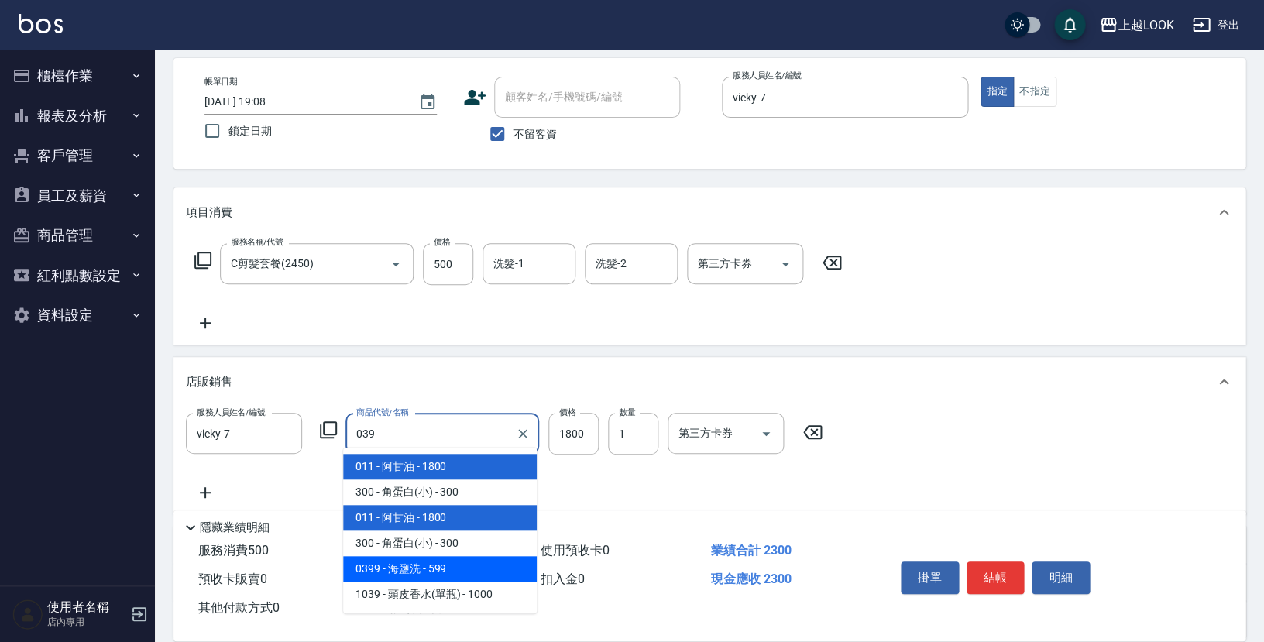
scroll to position [0, 0]
click at [425, 564] on span "0399 - 海鹽洗 - 599" at bounding box center [440, 569] width 194 height 26
type input "海鹽洗"
type input "599"
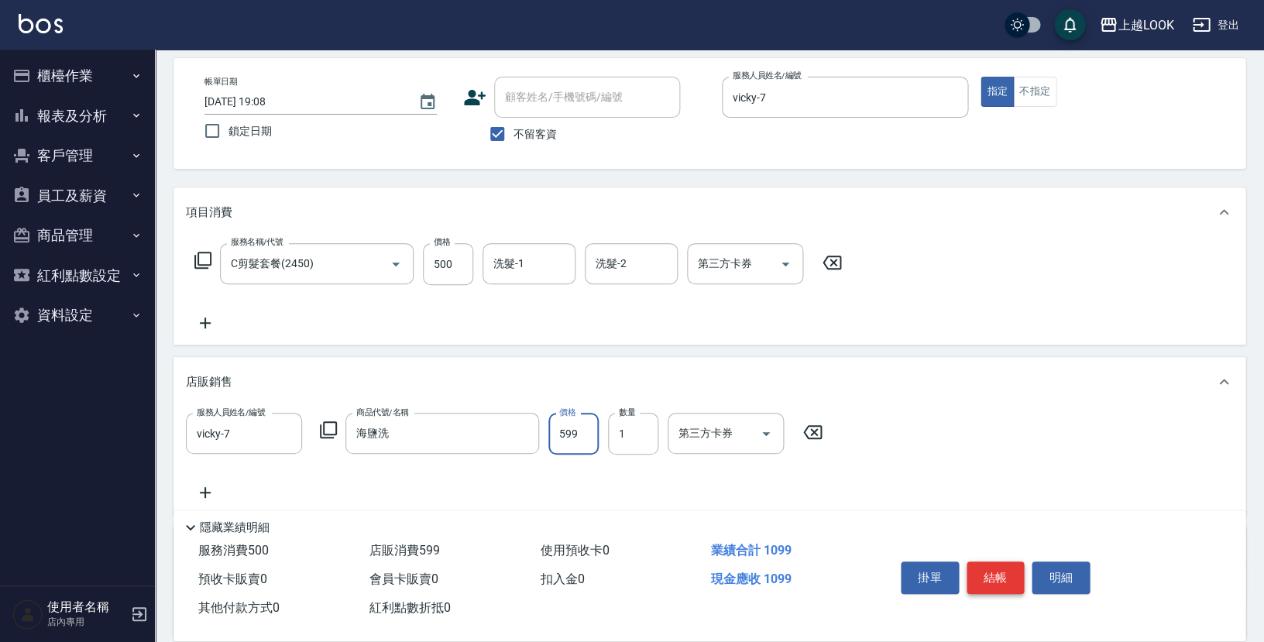
click at [1012, 566] on button "結帳" at bounding box center [996, 578] width 58 height 33
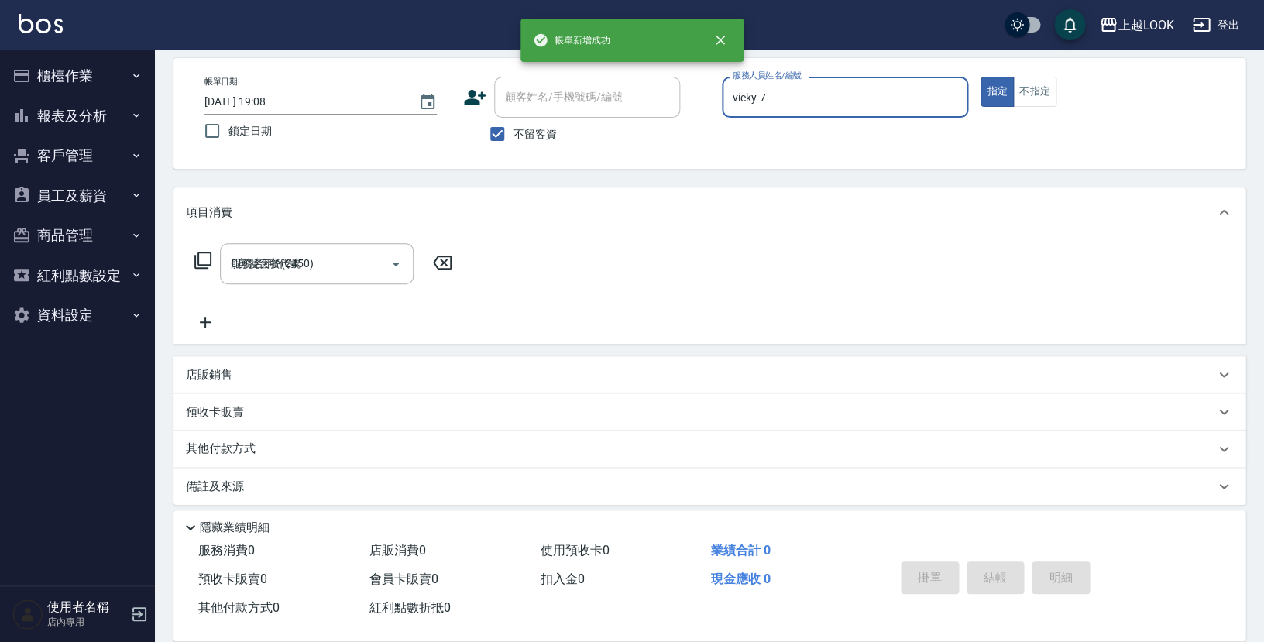
type input "[DATE] 19:09"
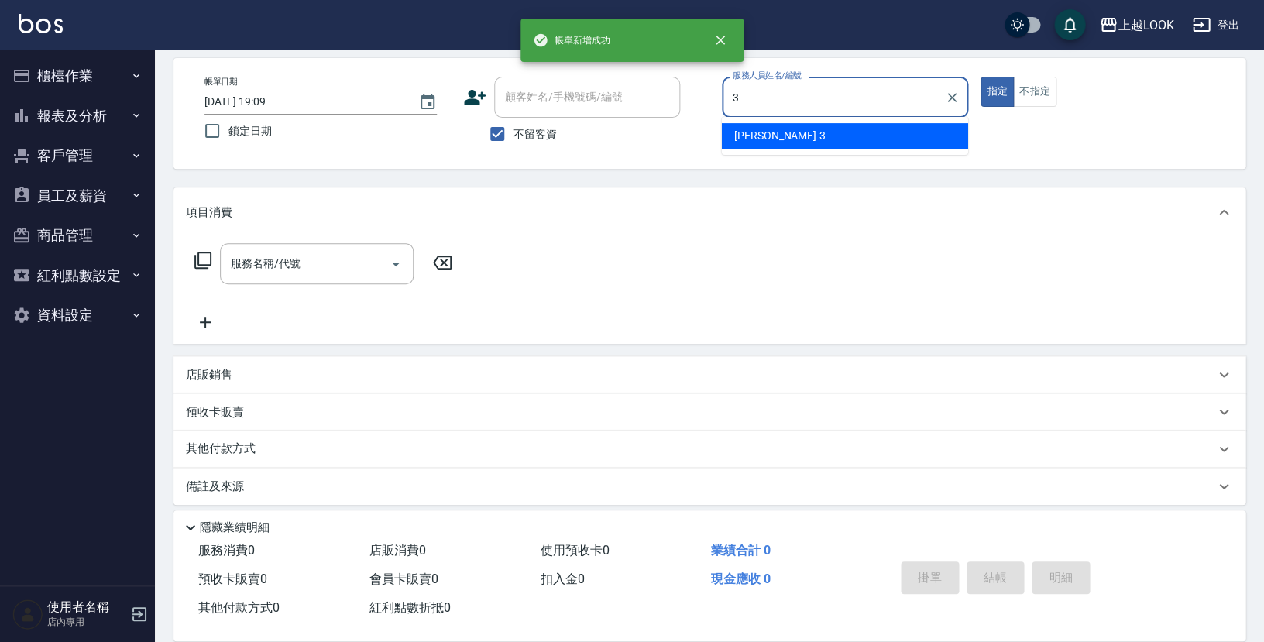
type input "[PERSON_NAME]-3"
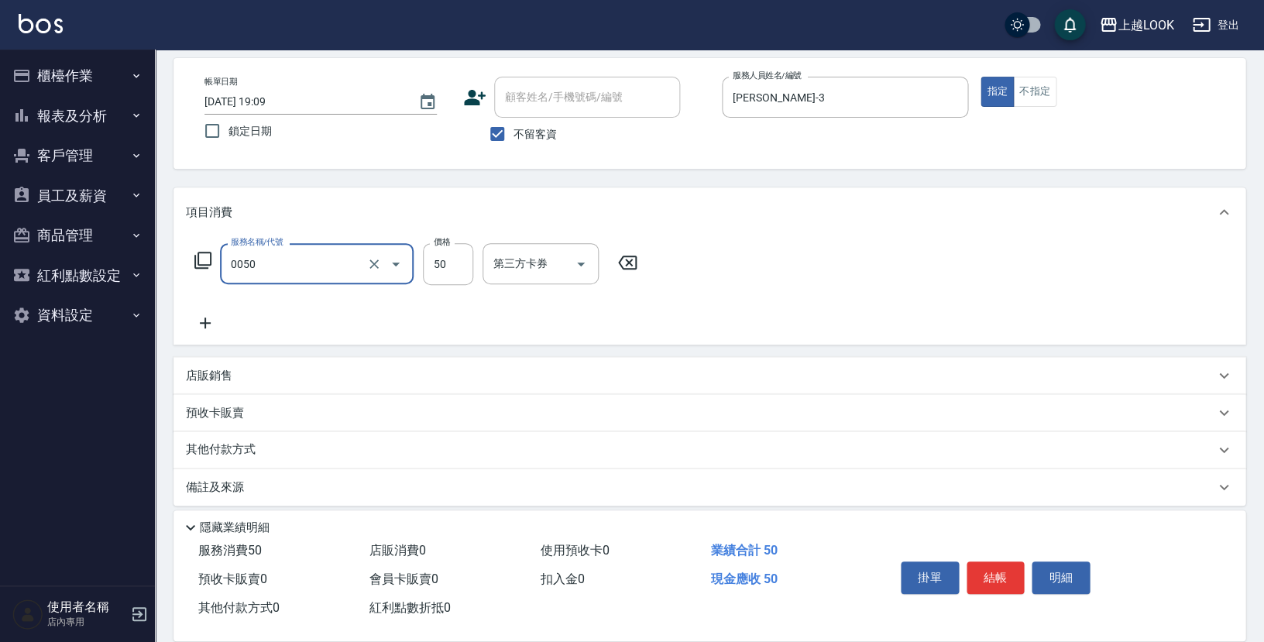
type input "剪瀏海(0050)"
click at [1015, 569] on button "結帳" at bounding box center [996, 578] width 58 height 33
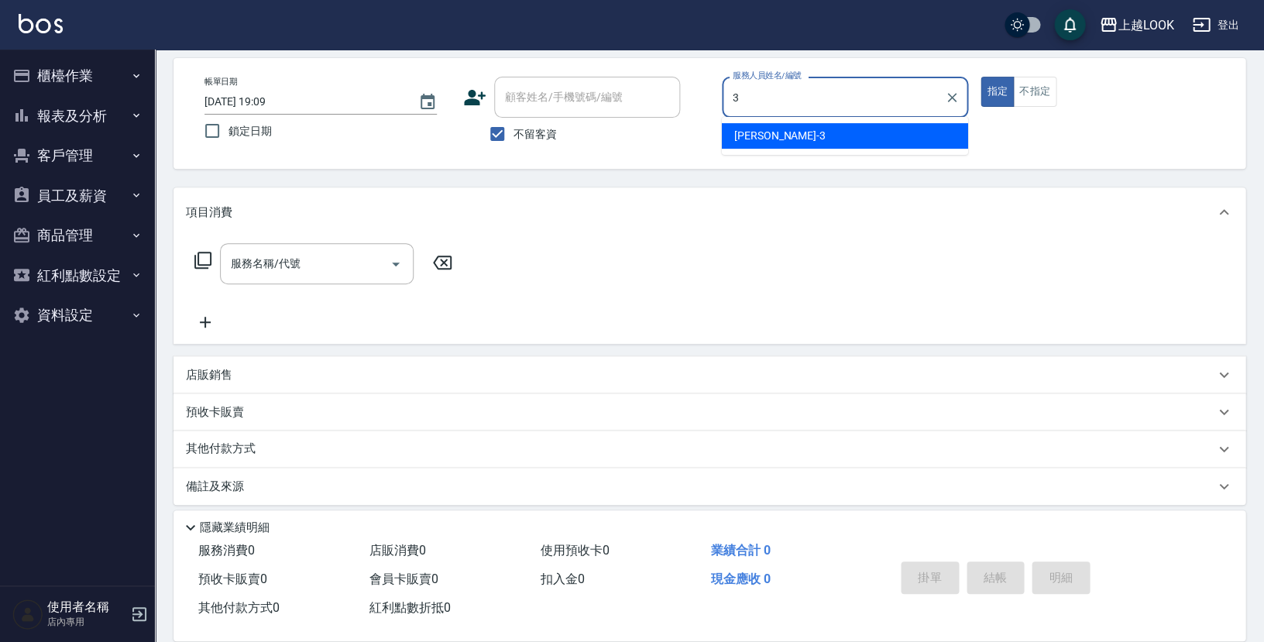
type input "[PERSON_NAME]-3"
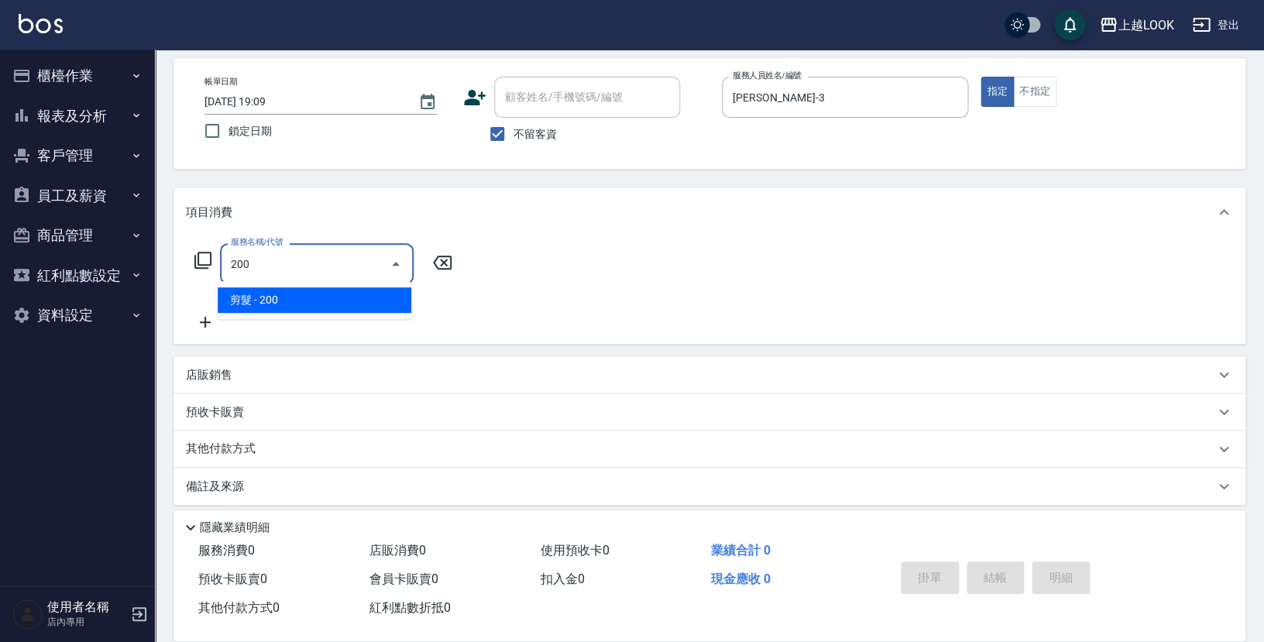
type input "剪髮(200)"
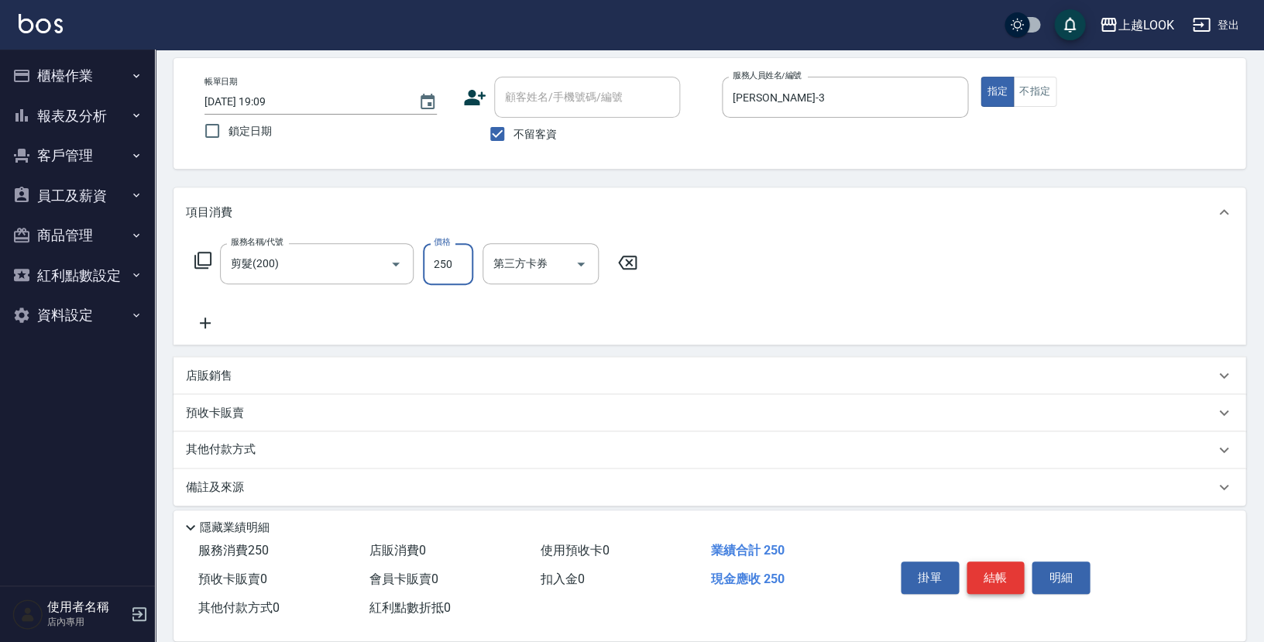
type input "250"
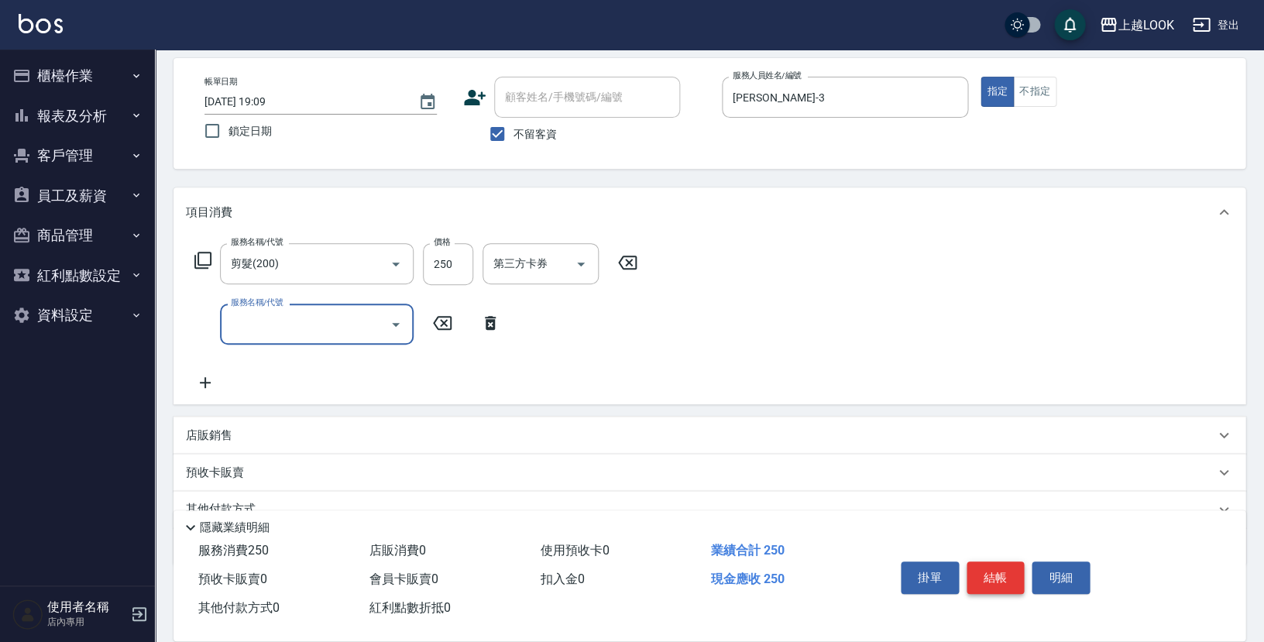
click at [995, 578] on button "結帳" at bounding box center [996, 578] width 58 height 33
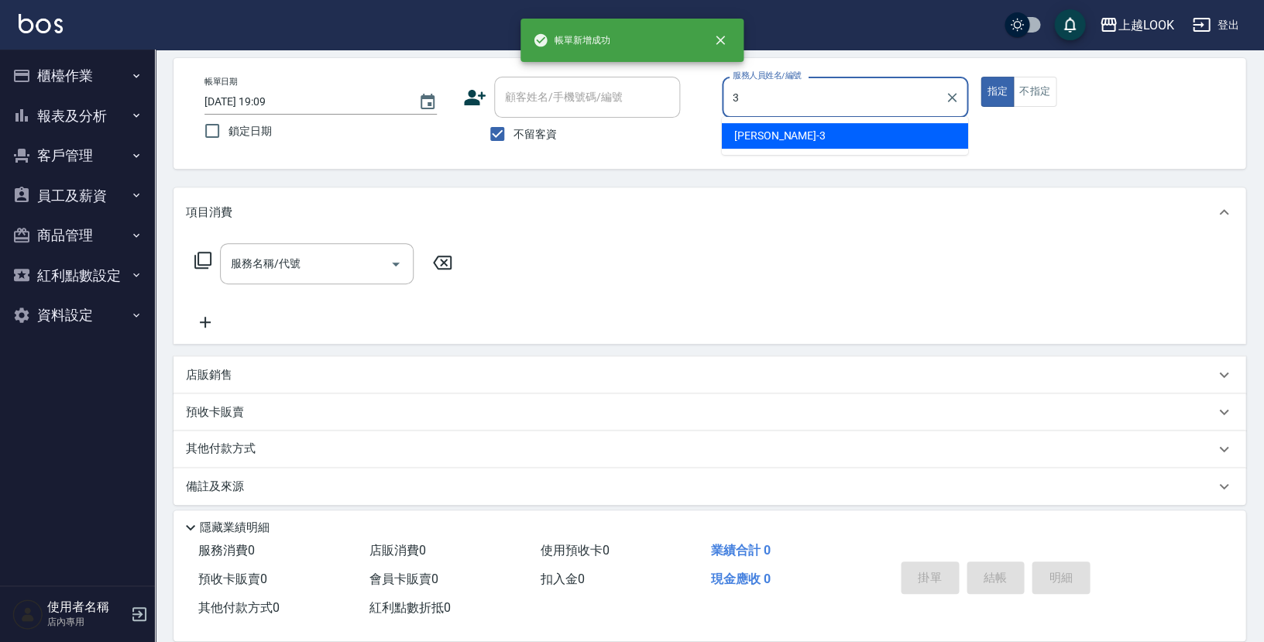
type input "[PERSON_NAME]-3"
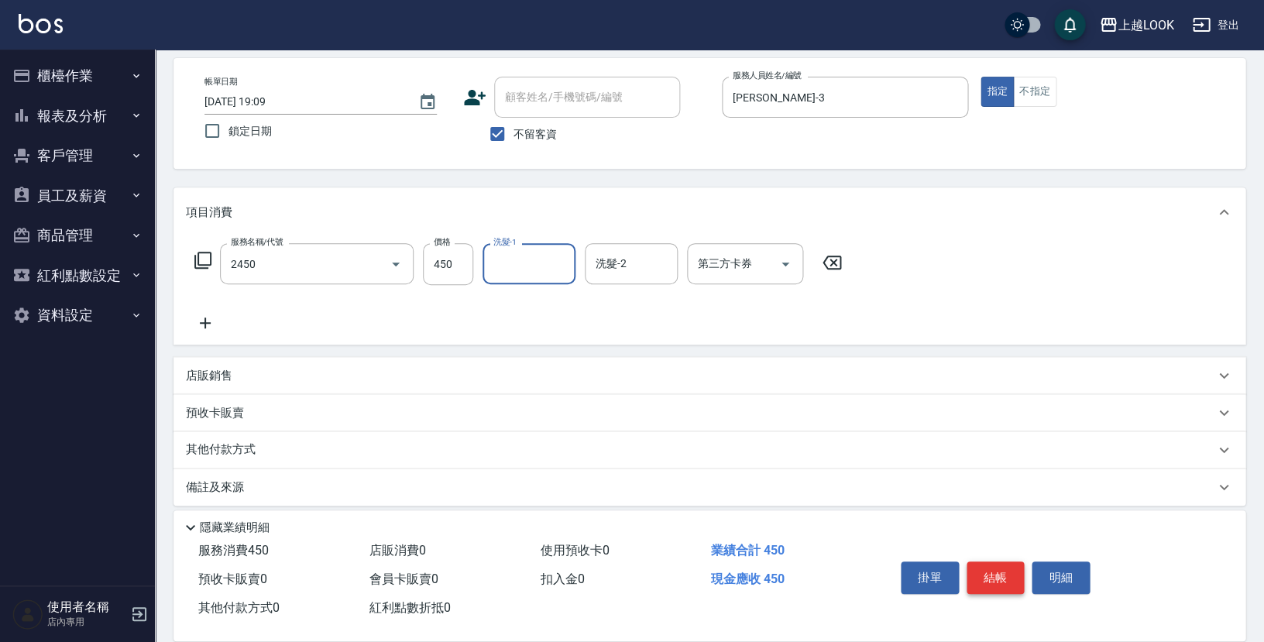
type input "C剪髮套餐(2450)"
click at [1006, 583] on button "結帳" at bounding box center [996, 578] width 58 height 33
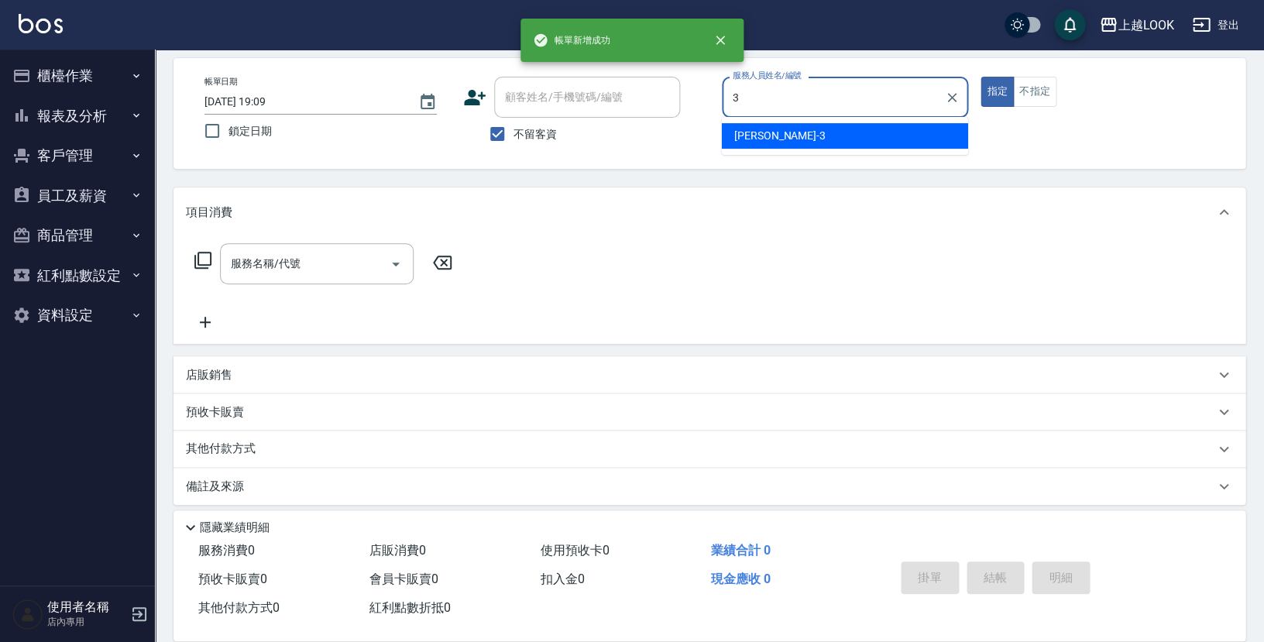
type input "[PERSON_NAME]-3"
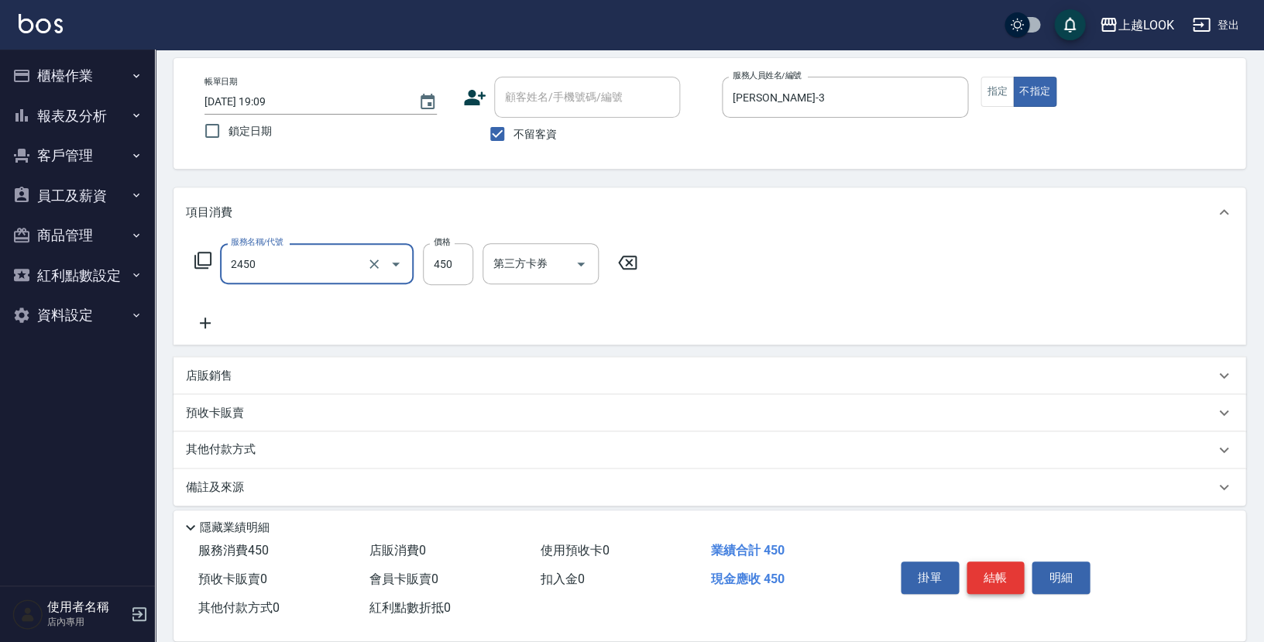
type input "C剪髮套餐(2450)"
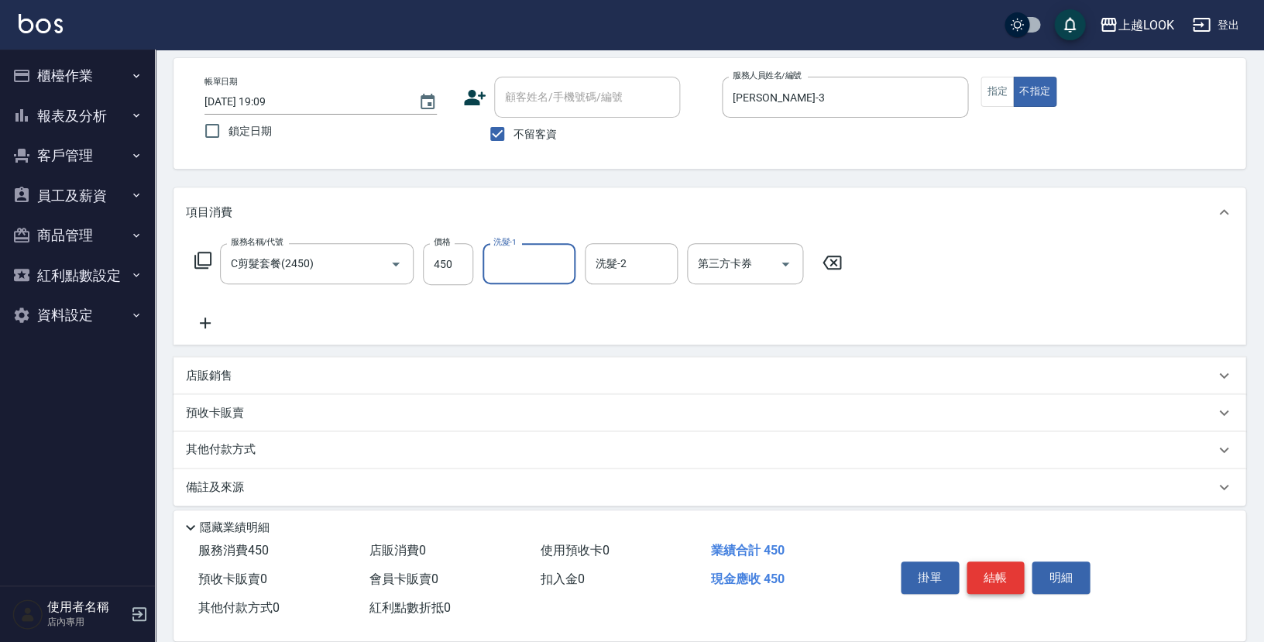
click at [1018, 577] on button "結帳" at bounding box center [996, 578] width 58 height 33
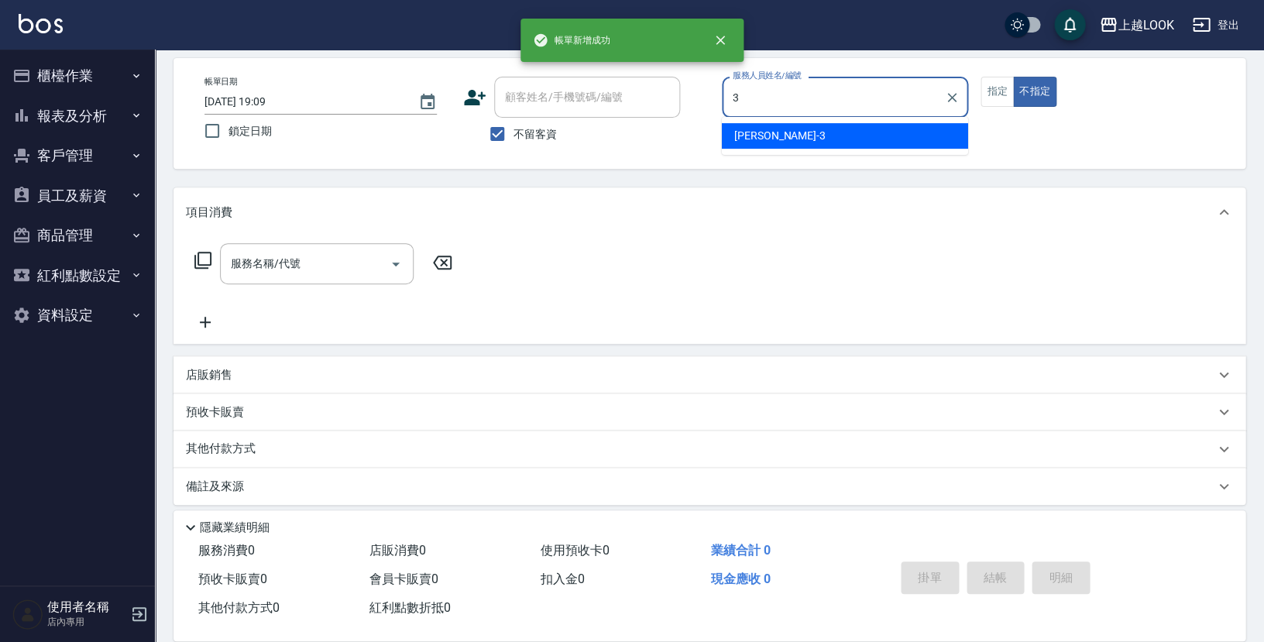
type input "[PERSON_NAME]-3"
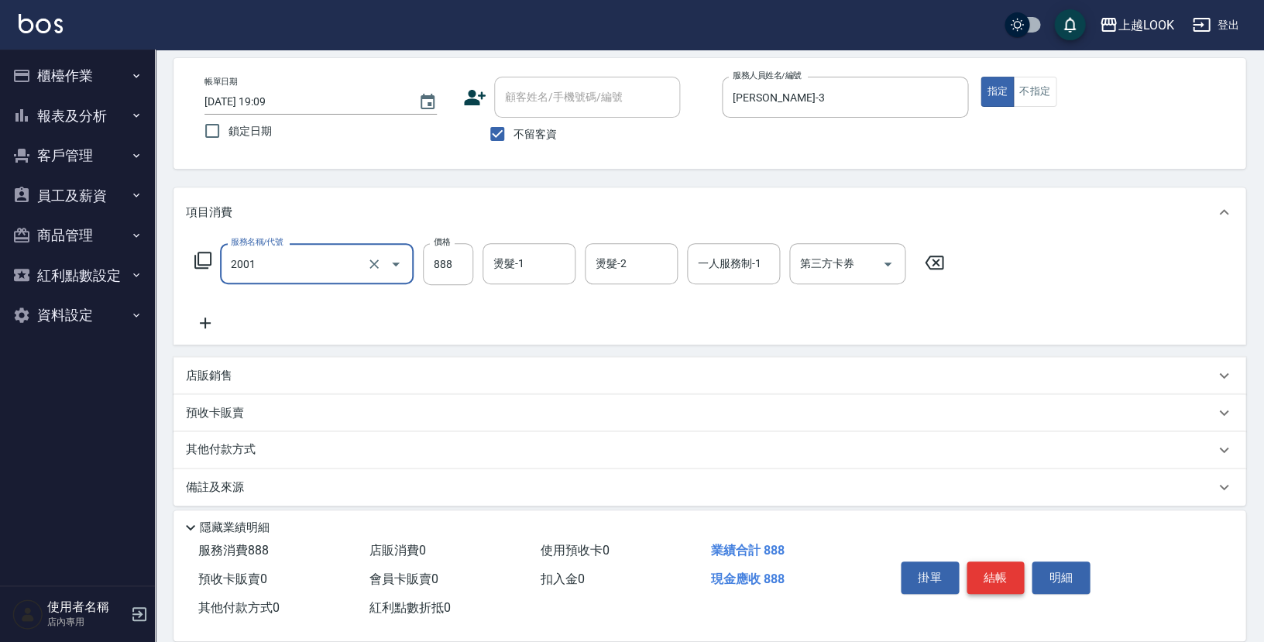
type input "句部燙髮( 瀏海/壓貼 )(2001)"
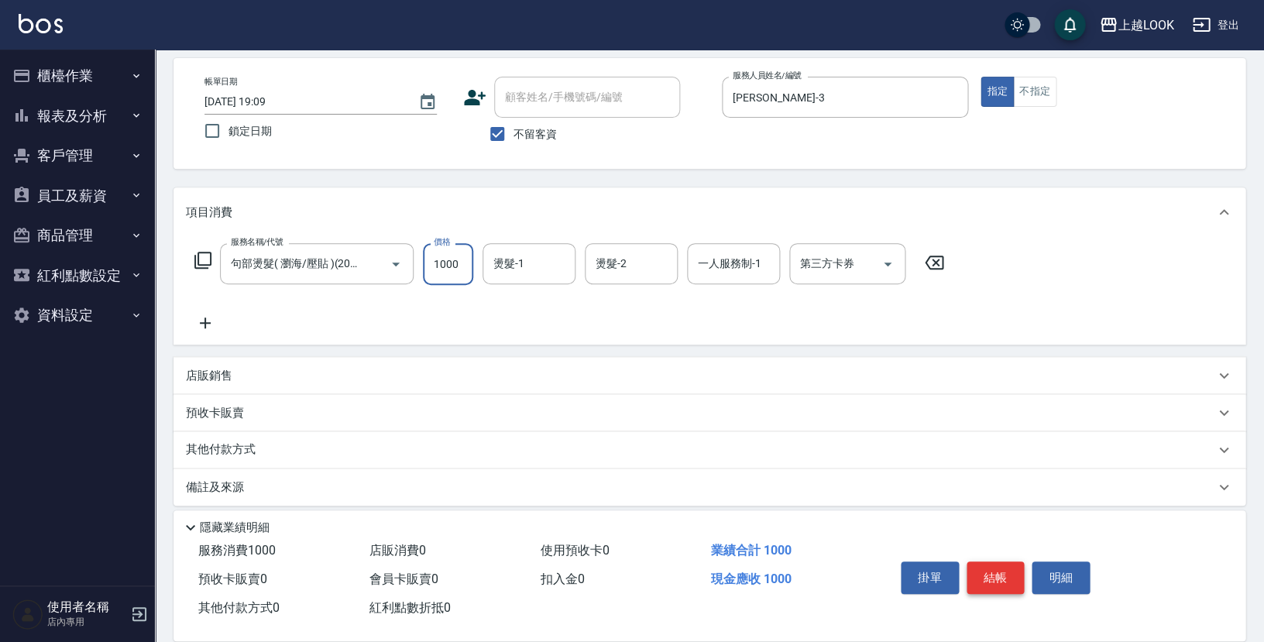
type input "1000"
type input "[PERSON_NAME]-93"
click at [202, 368] on p "店販銷售" at bounding box center [209, 376] width 46 height 16
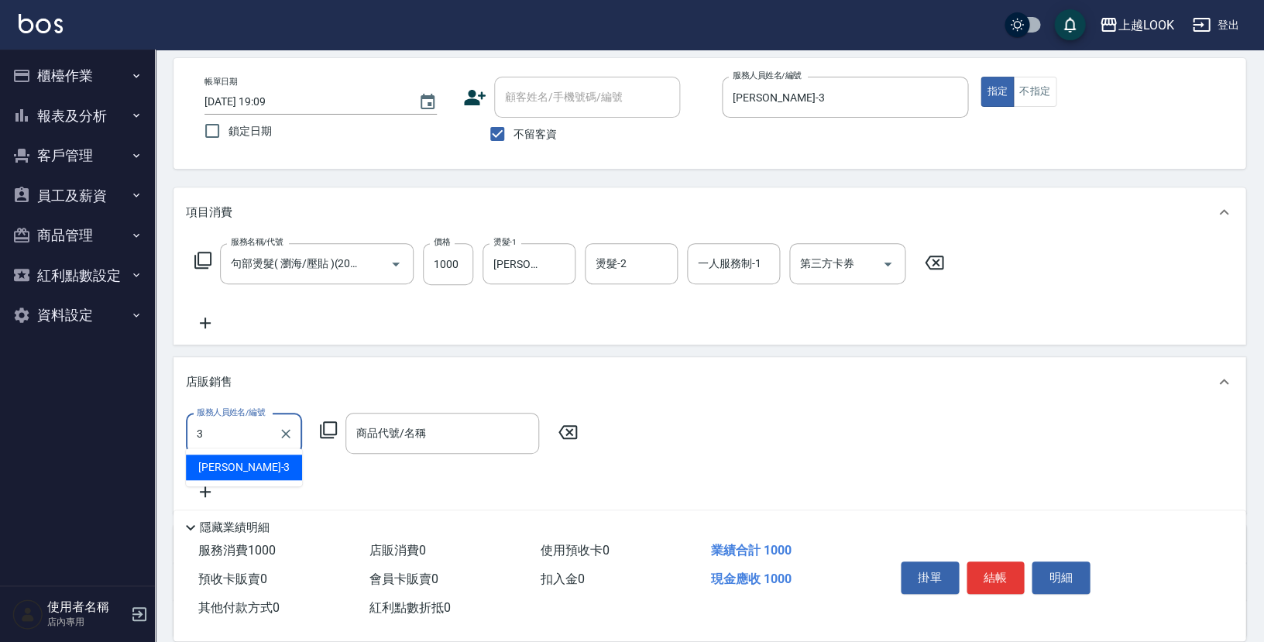
type input "[PERSON_NAME]-3"
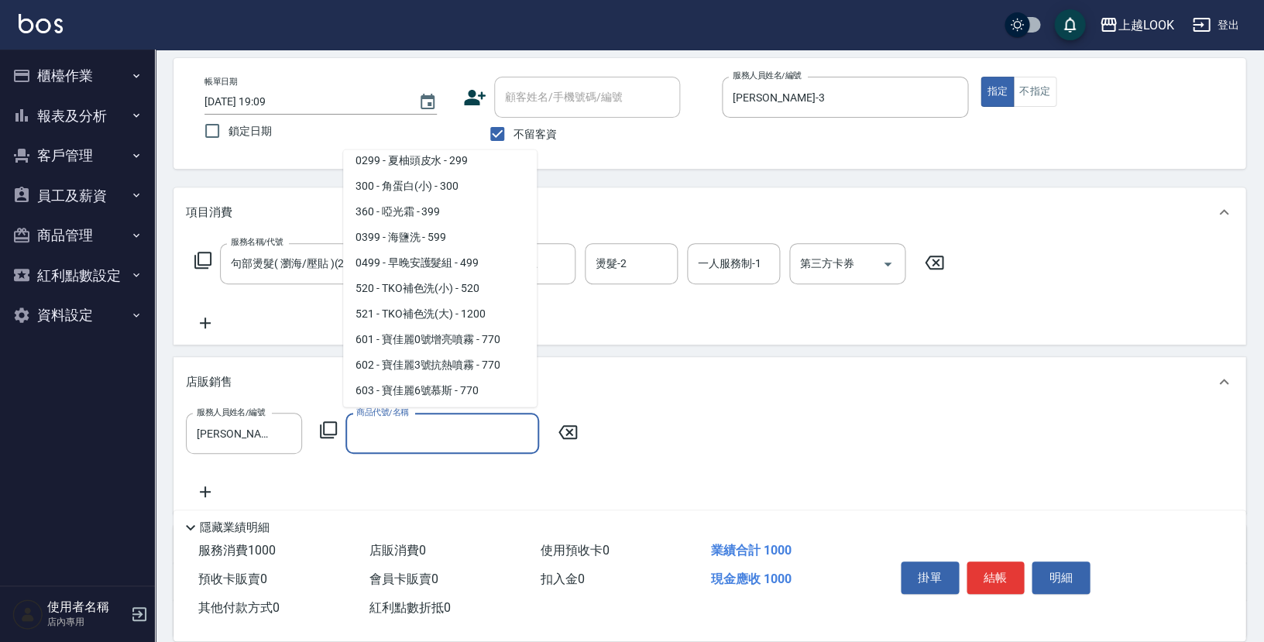
scroll to position [1064, 0]
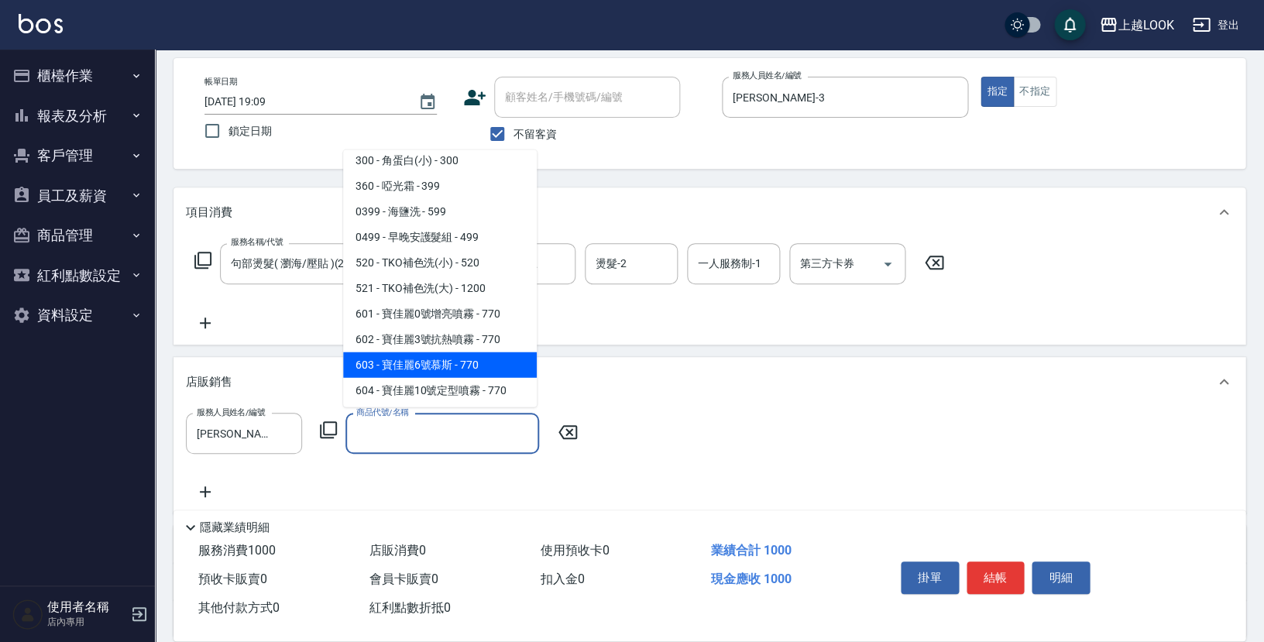
type input "寶佳麗6號慕[PERSON_NAME]"
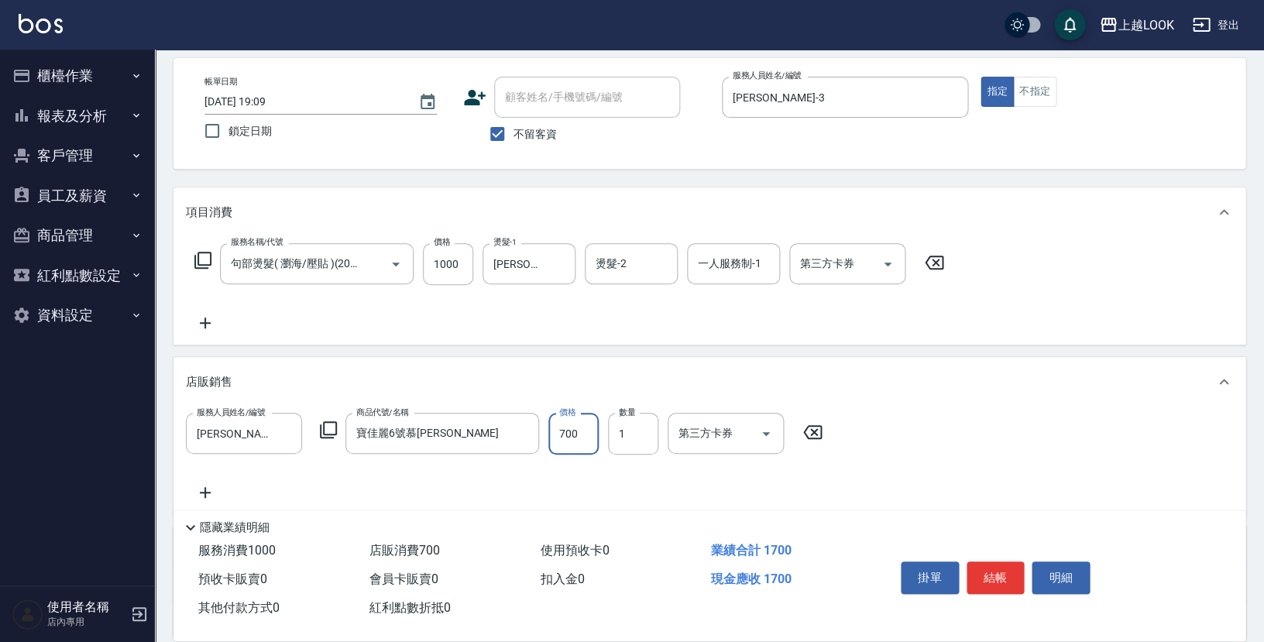
type input "700"
click at [1004, 572] on button "結帳" at bounding box center [996, 578] width 58 height 33
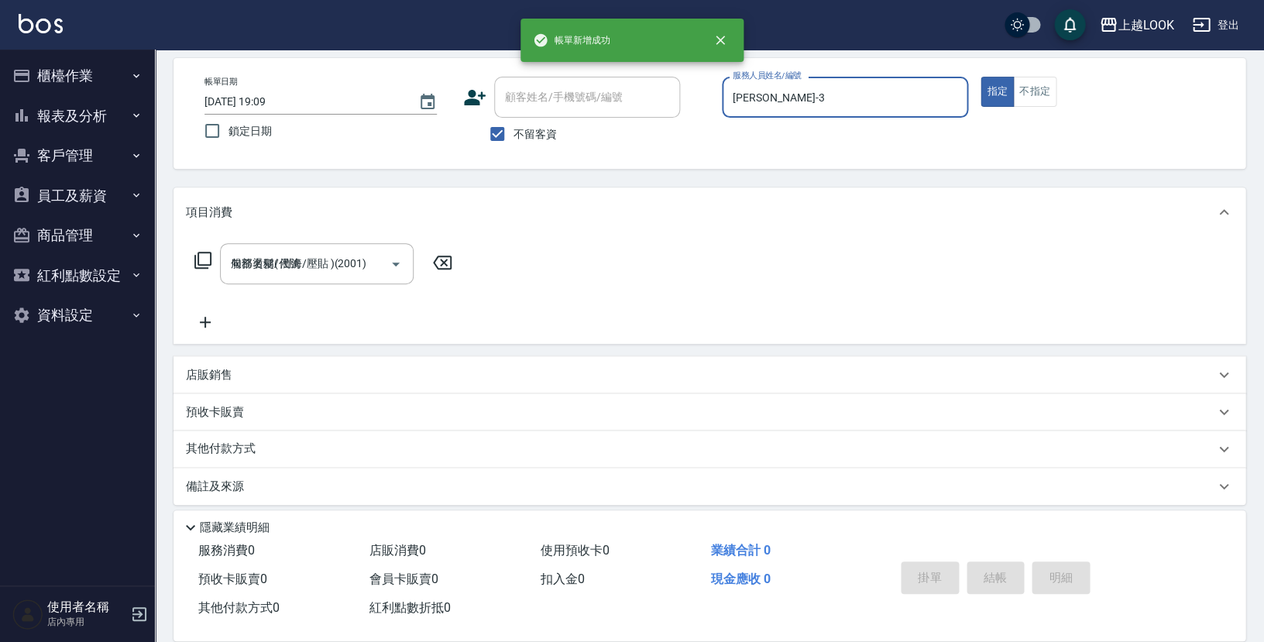
type input "[DATE] 19:10"
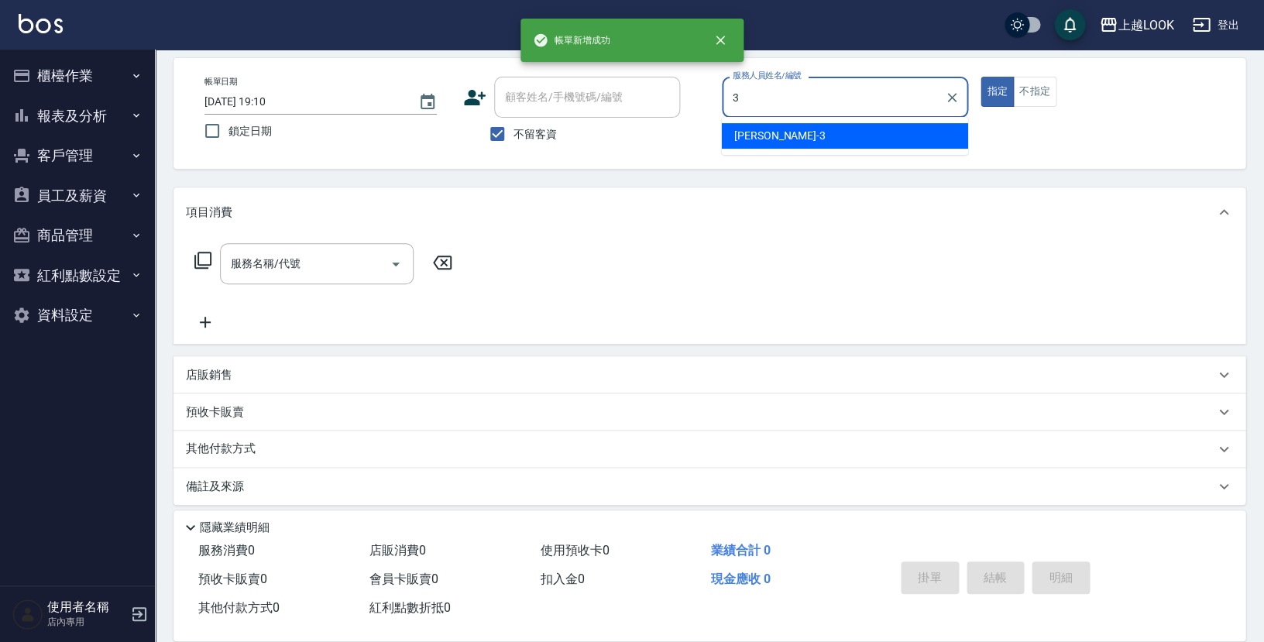
type input "[PERSON_NAME]-3"
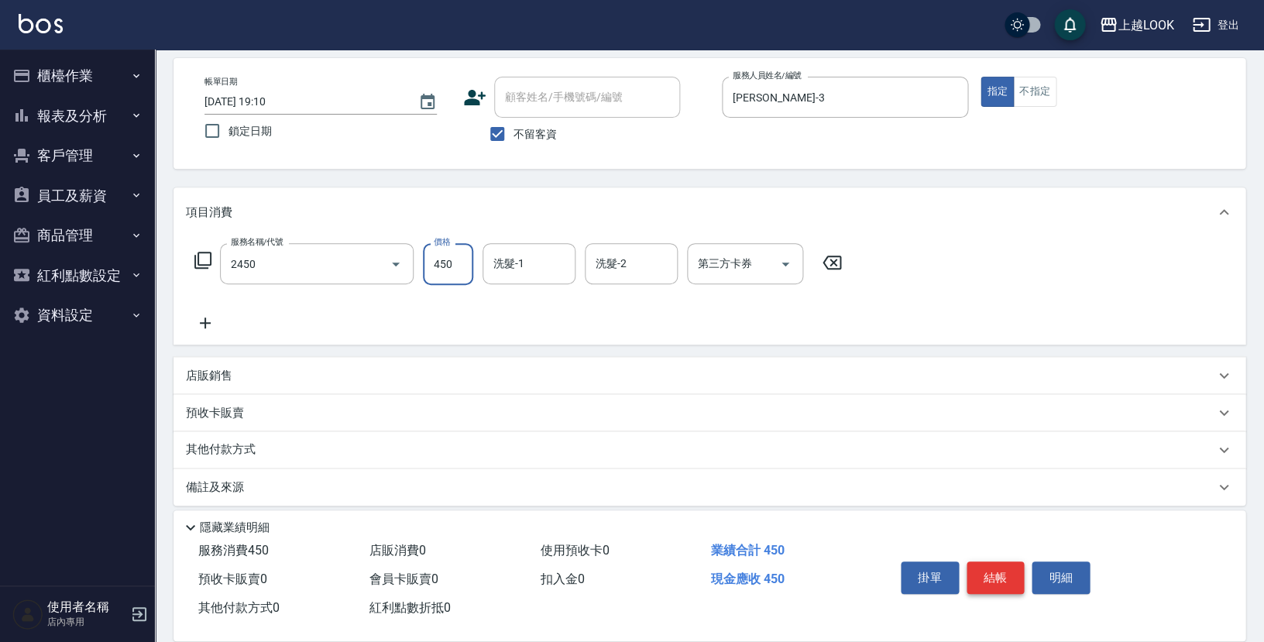
type input "C剪髮套餐(2450)"
type input "[PERSON_NAME]-93"
click at [989, 576] on button "結帳" at bounding box center [996, 578] width 58 height 33
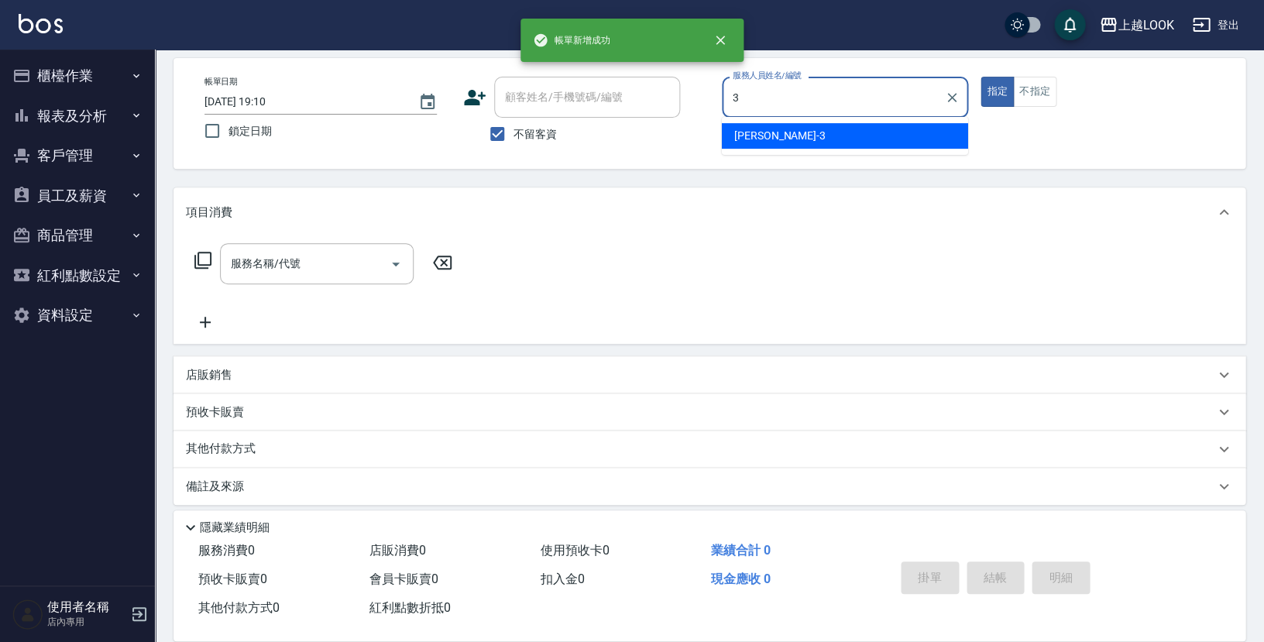
type input "[PERSON_NAME]-3"
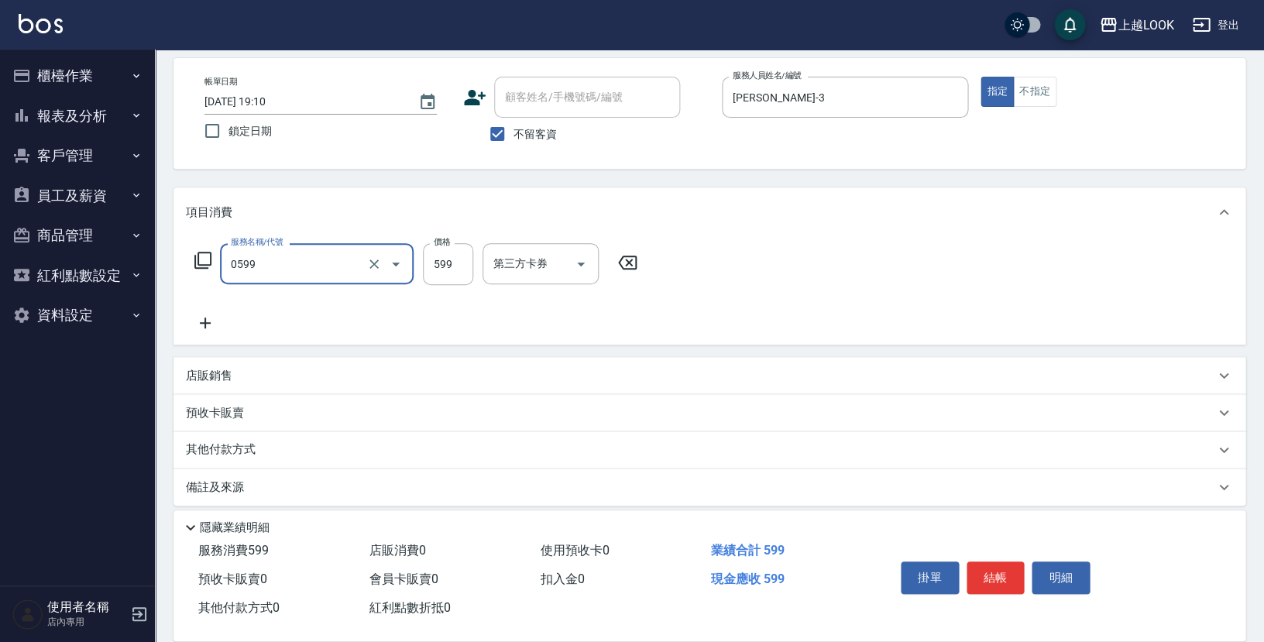
type input "精油-599(0599)"
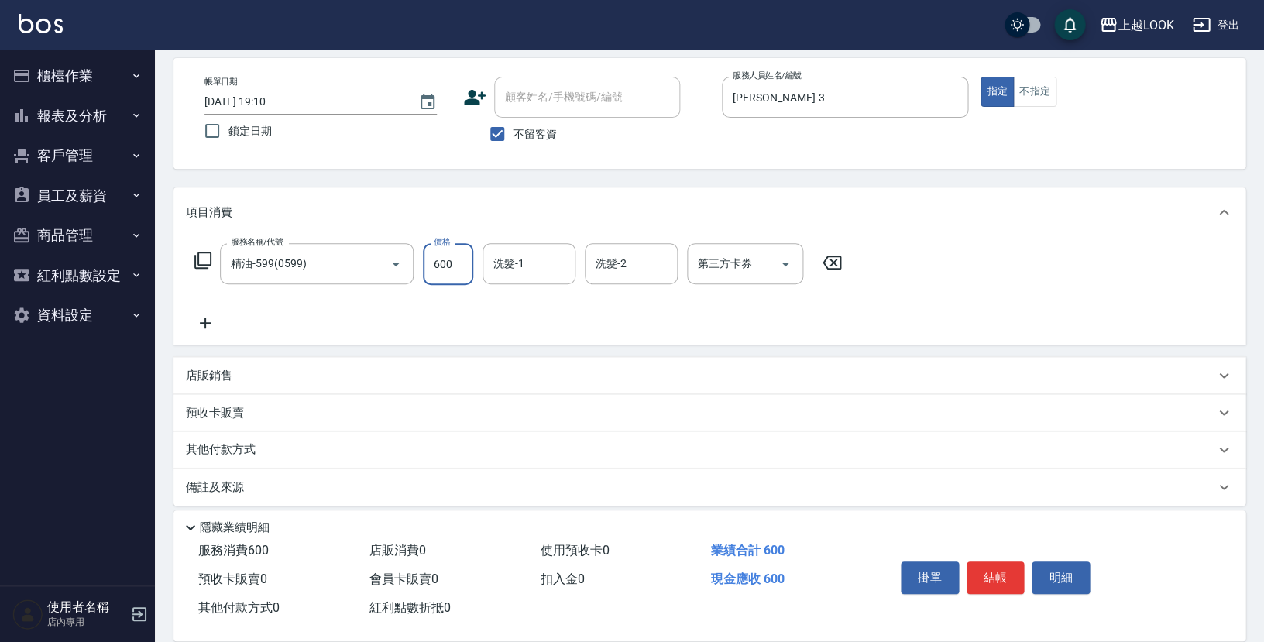
type input "600"
type input "[PERSON_NAME]-93"
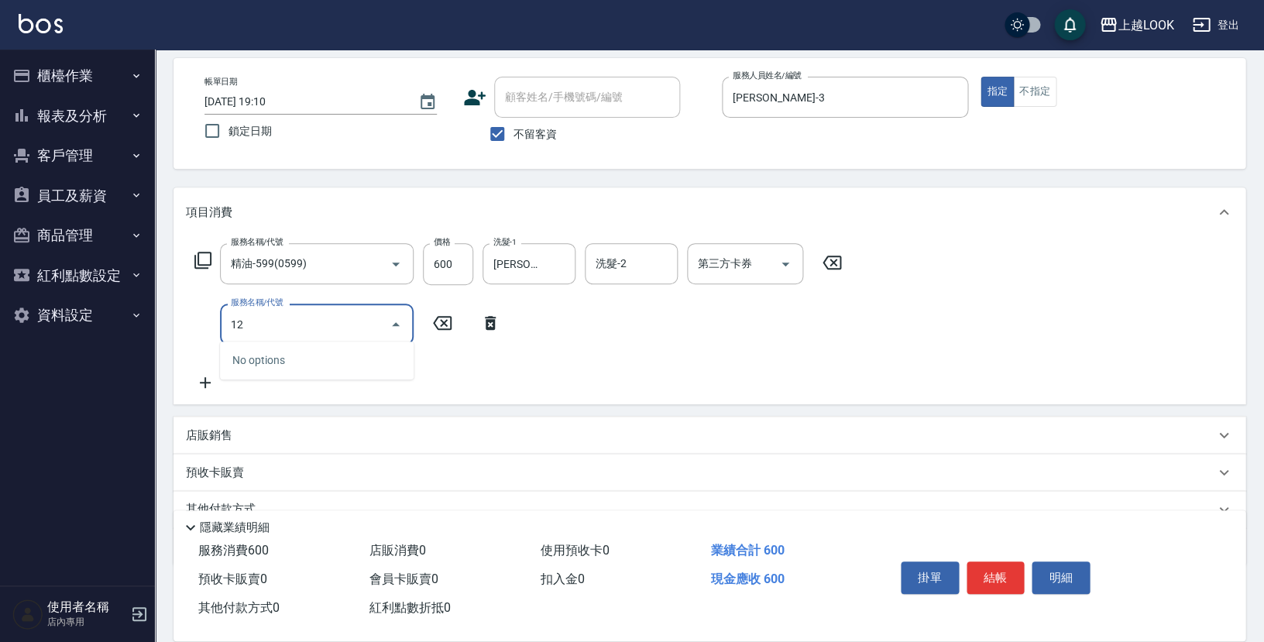
type input "1"
type input "剪髮(200)"
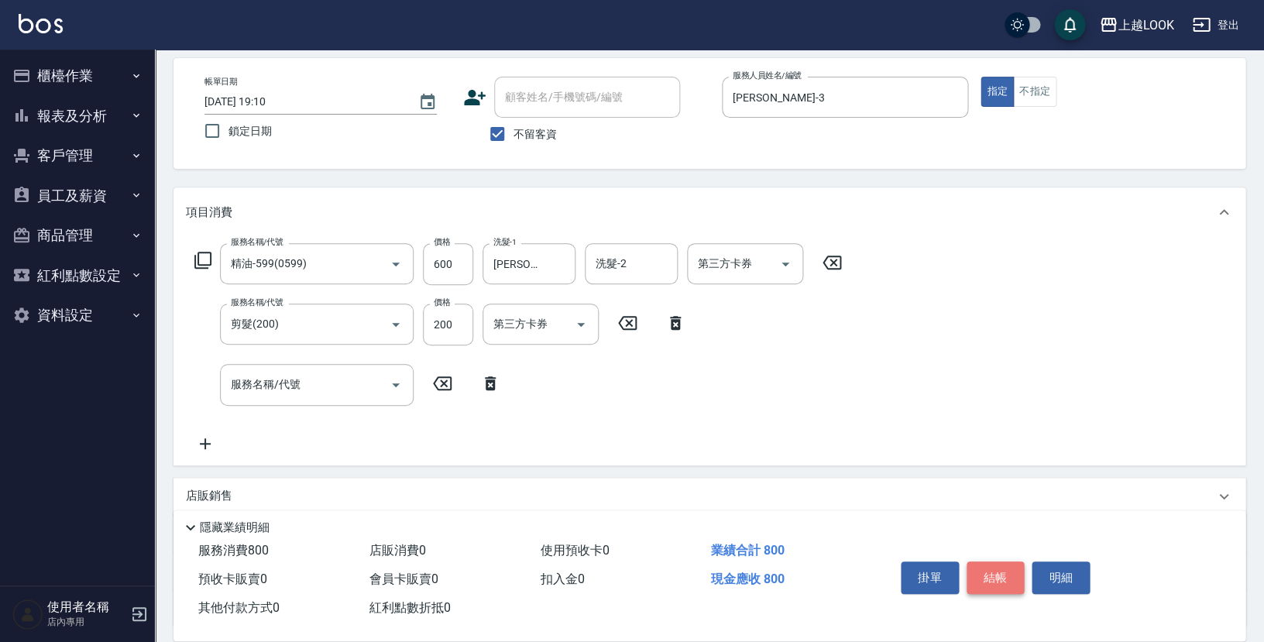
click at [992, 569] on button "結帳" at bounding box center [996, 578] width 58 height 33
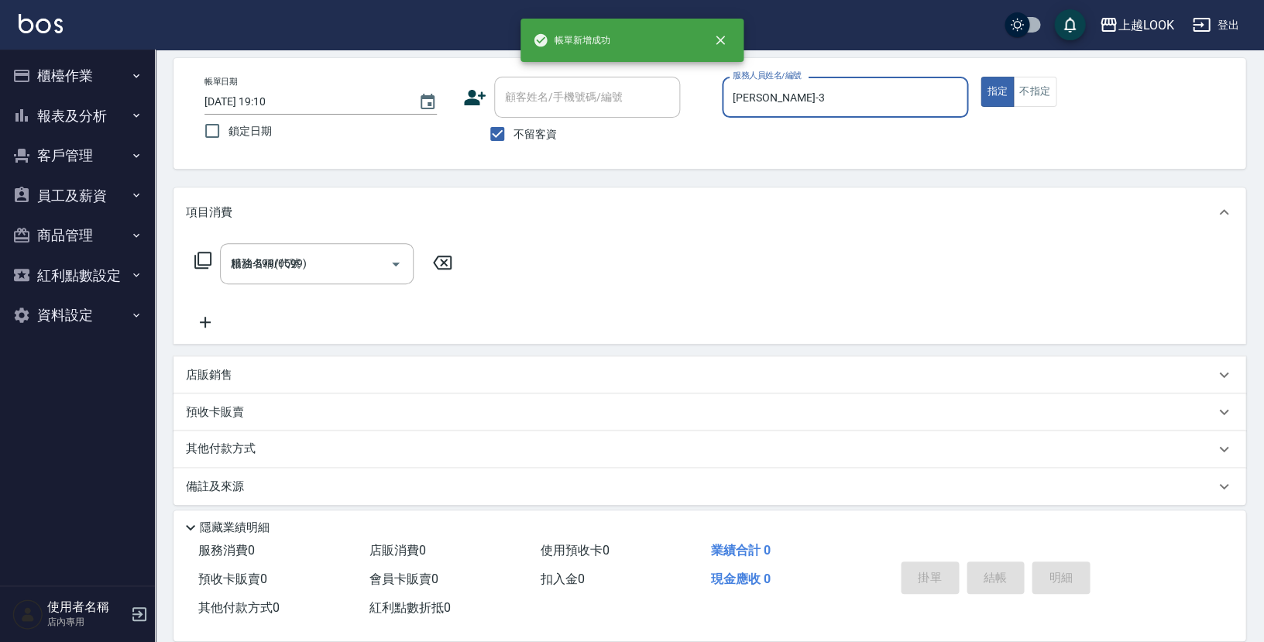
type input "[DATE] 19:11"
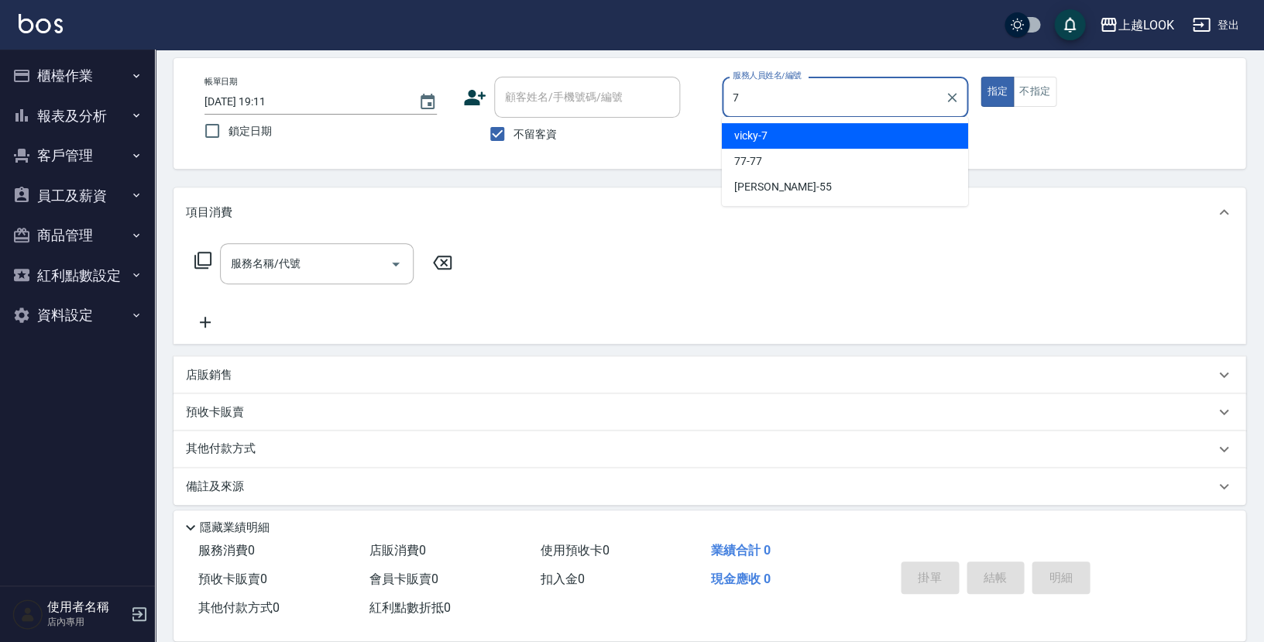
type input "vicky-7"
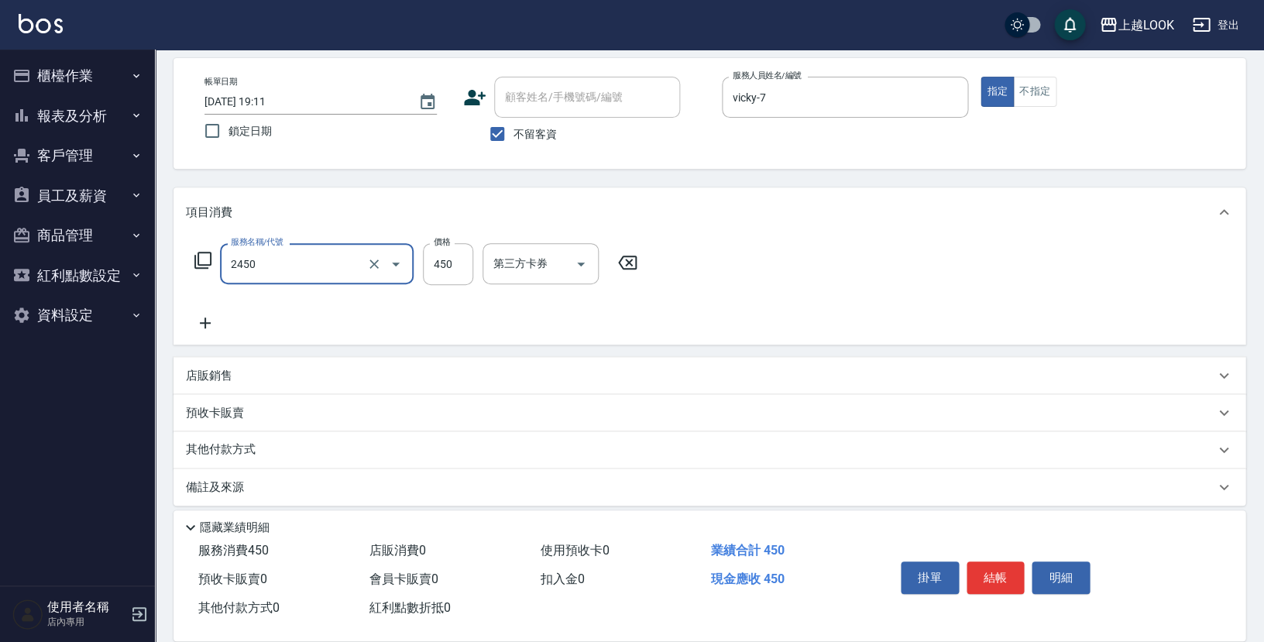
type input "C剪髮套餐(2450)"
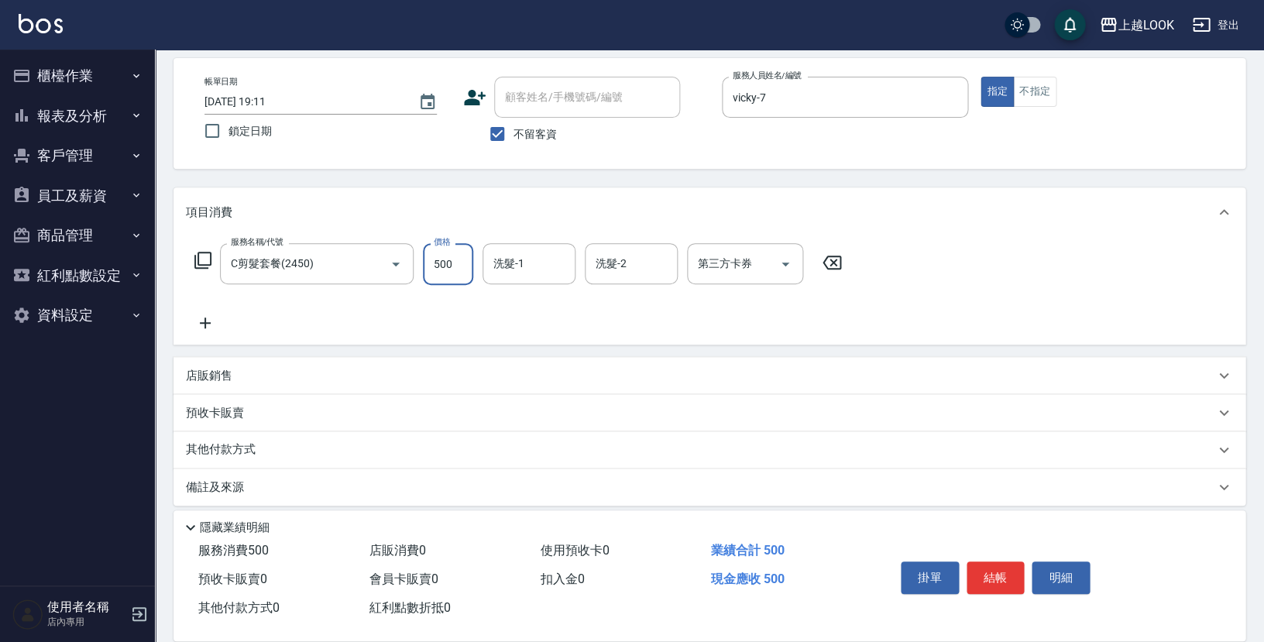
type input "500"
type input "[PERSON_NAME]-93"
click at [983, 567] on button "結帳" at bounding box center [996, 578] width 58 height 33
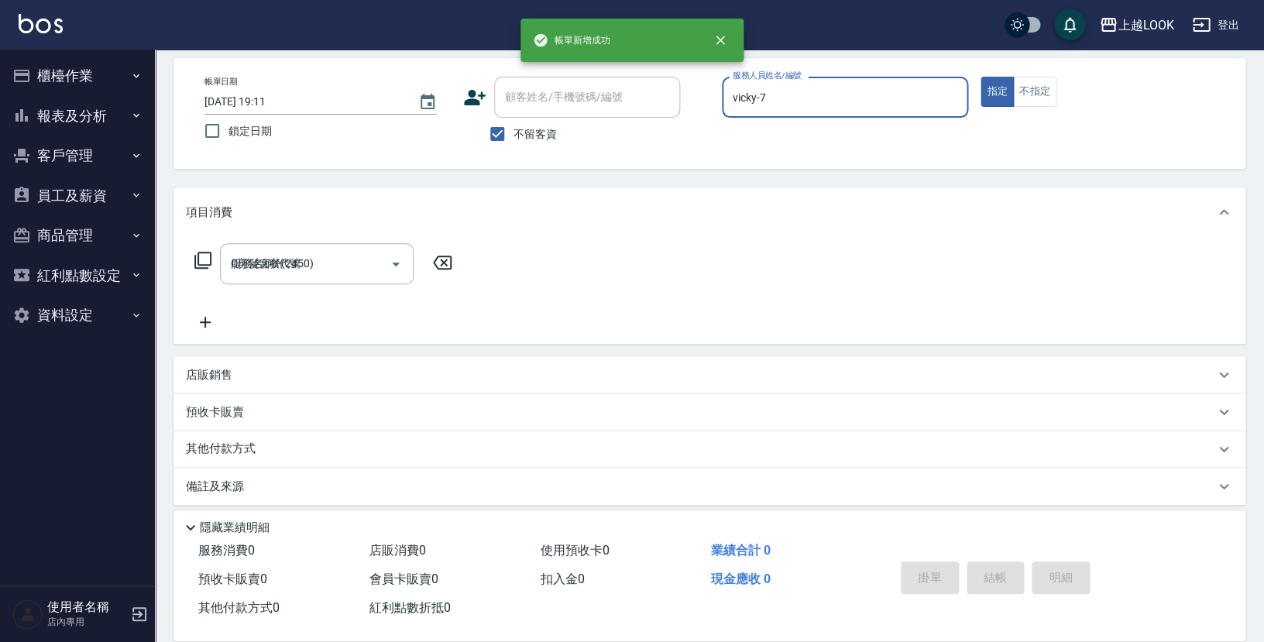
type input "[DATE] 19:23"
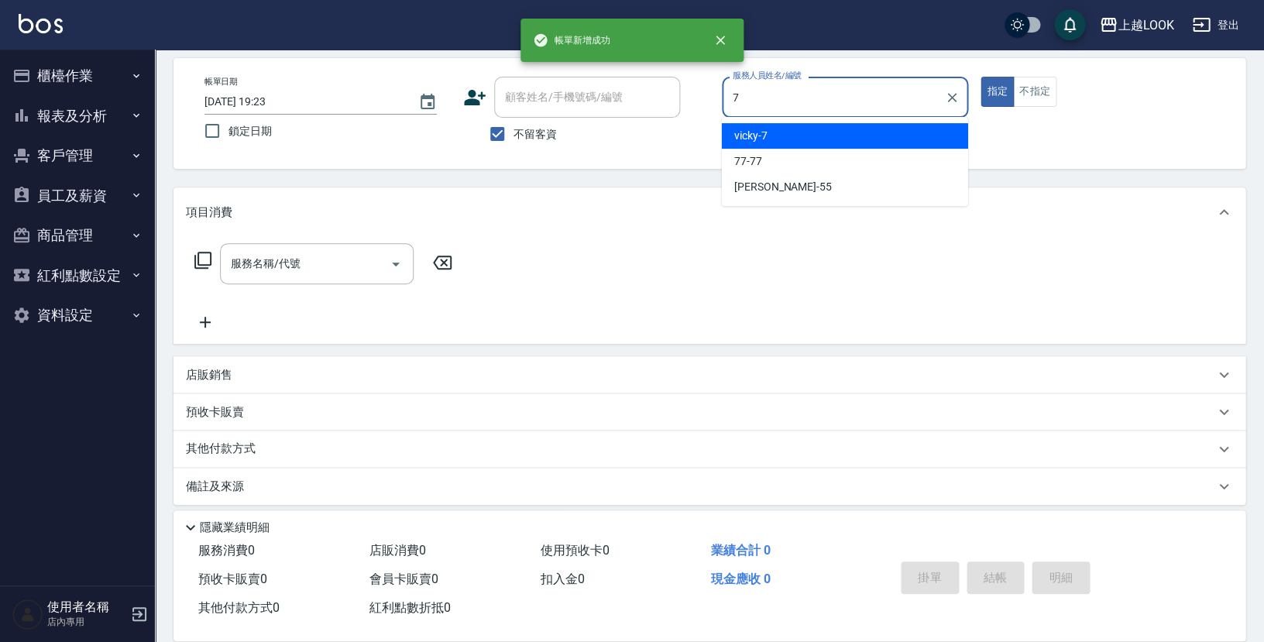
type input "vicky-7"
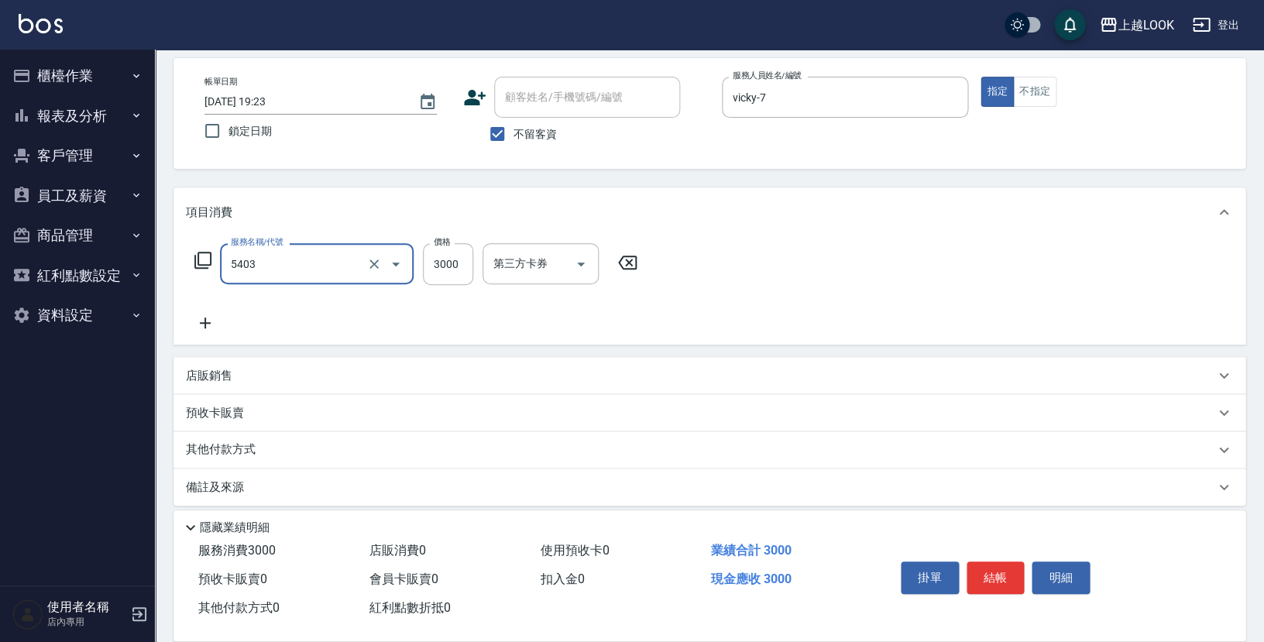
type input "染髮C餐(長髮)(5403)"
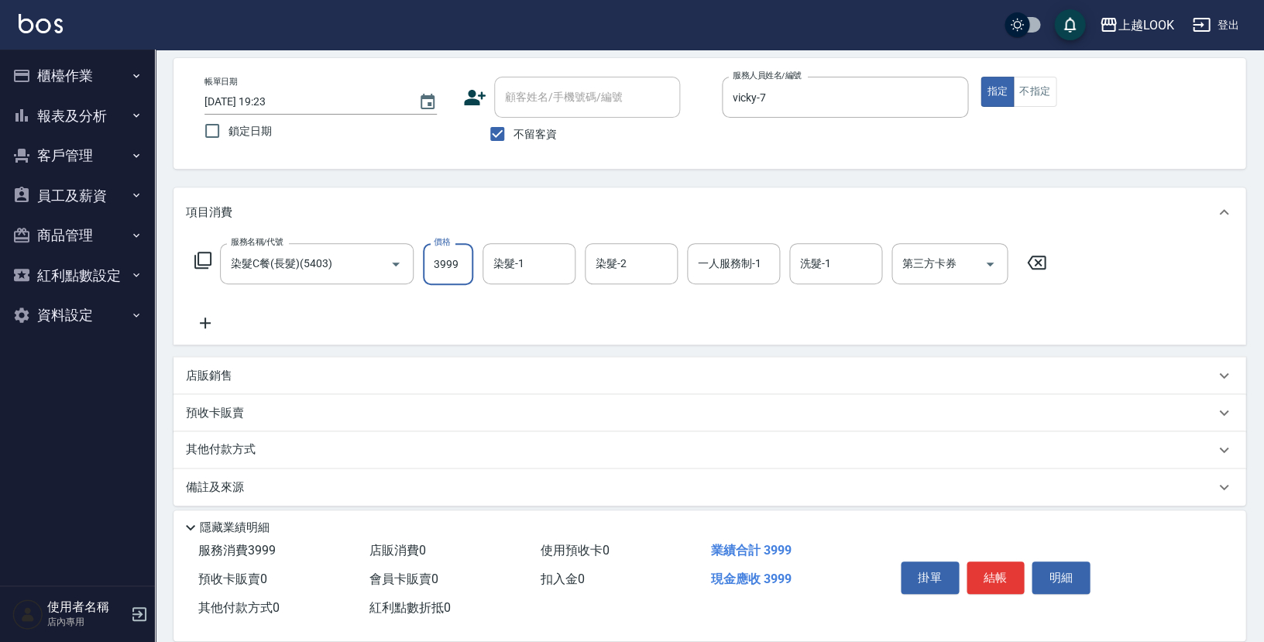
type input "3999"
type input "[PERSON_NAME]-93"
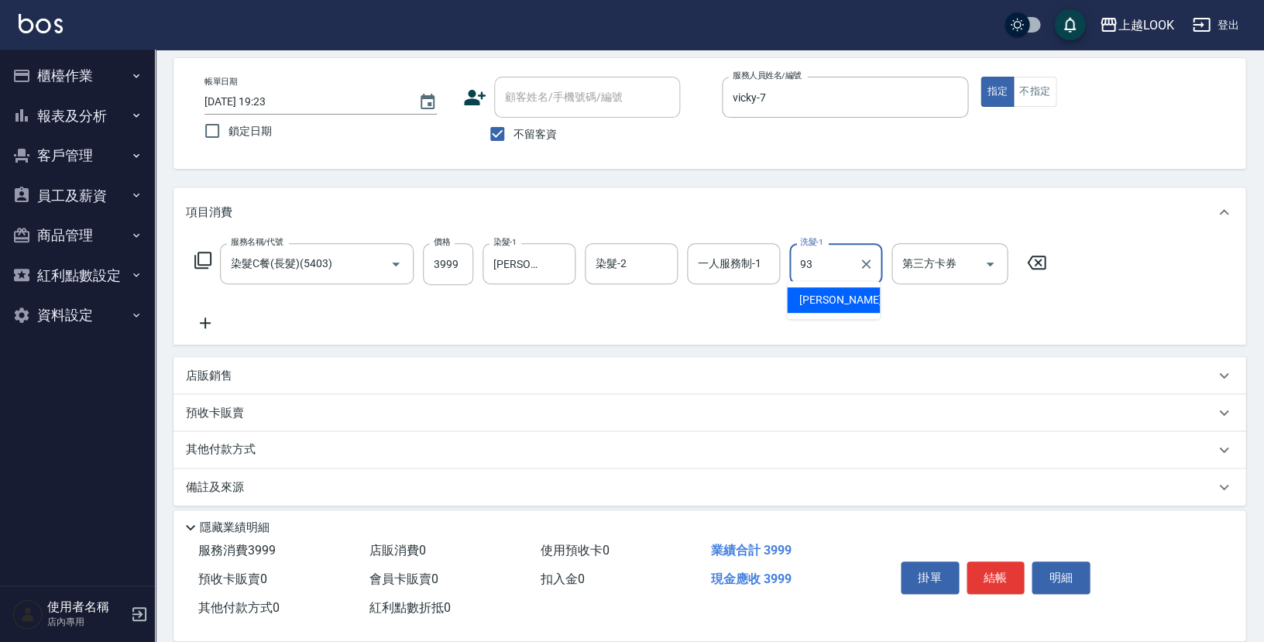
type input "[PERSON_NAME]-93"
click at [1007, 562] on button "結帳" at bounding box center [996, 578] width 58 height 33
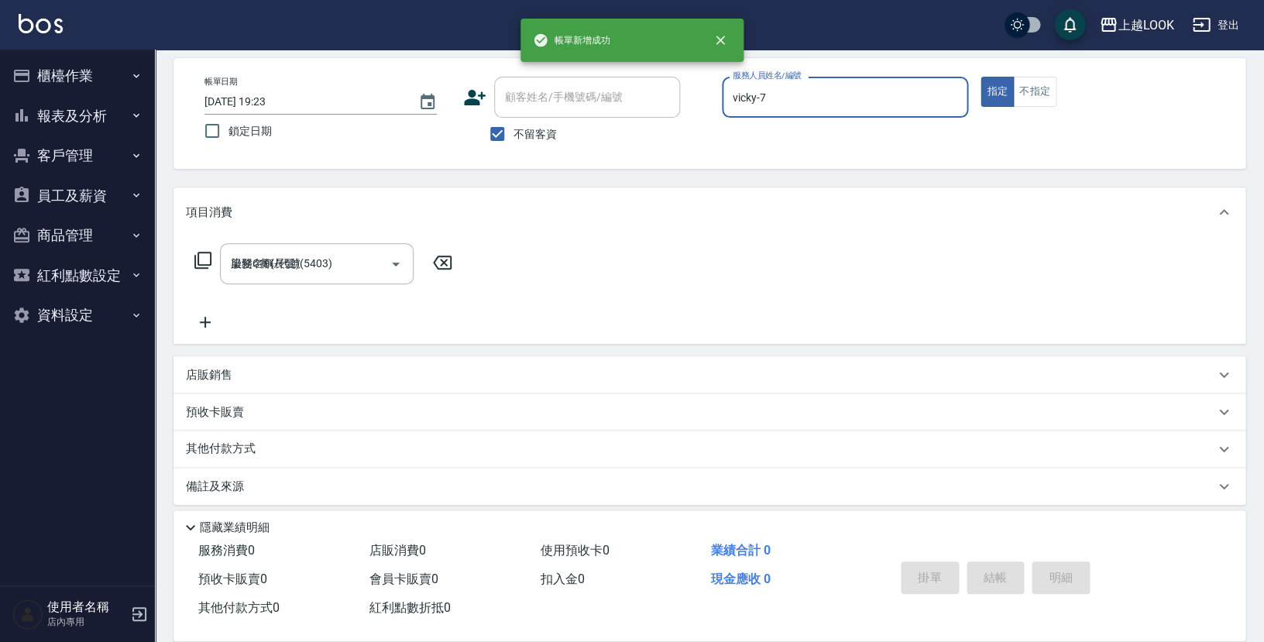
type input "[DATE] 19:24"
